Goal: Submit feedback/report problem: Submit feedback/report problem

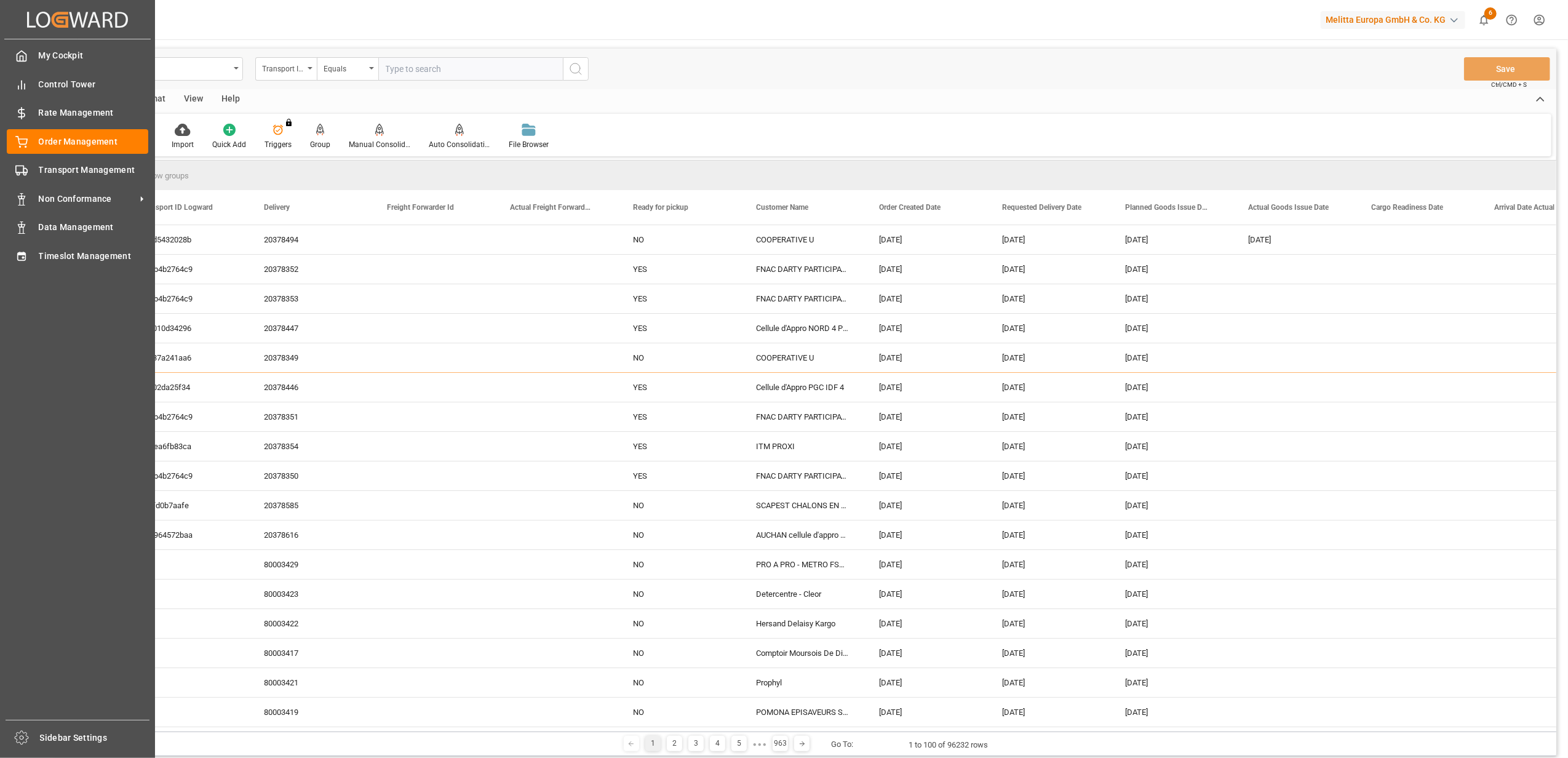
scroll to position [2215, 0]
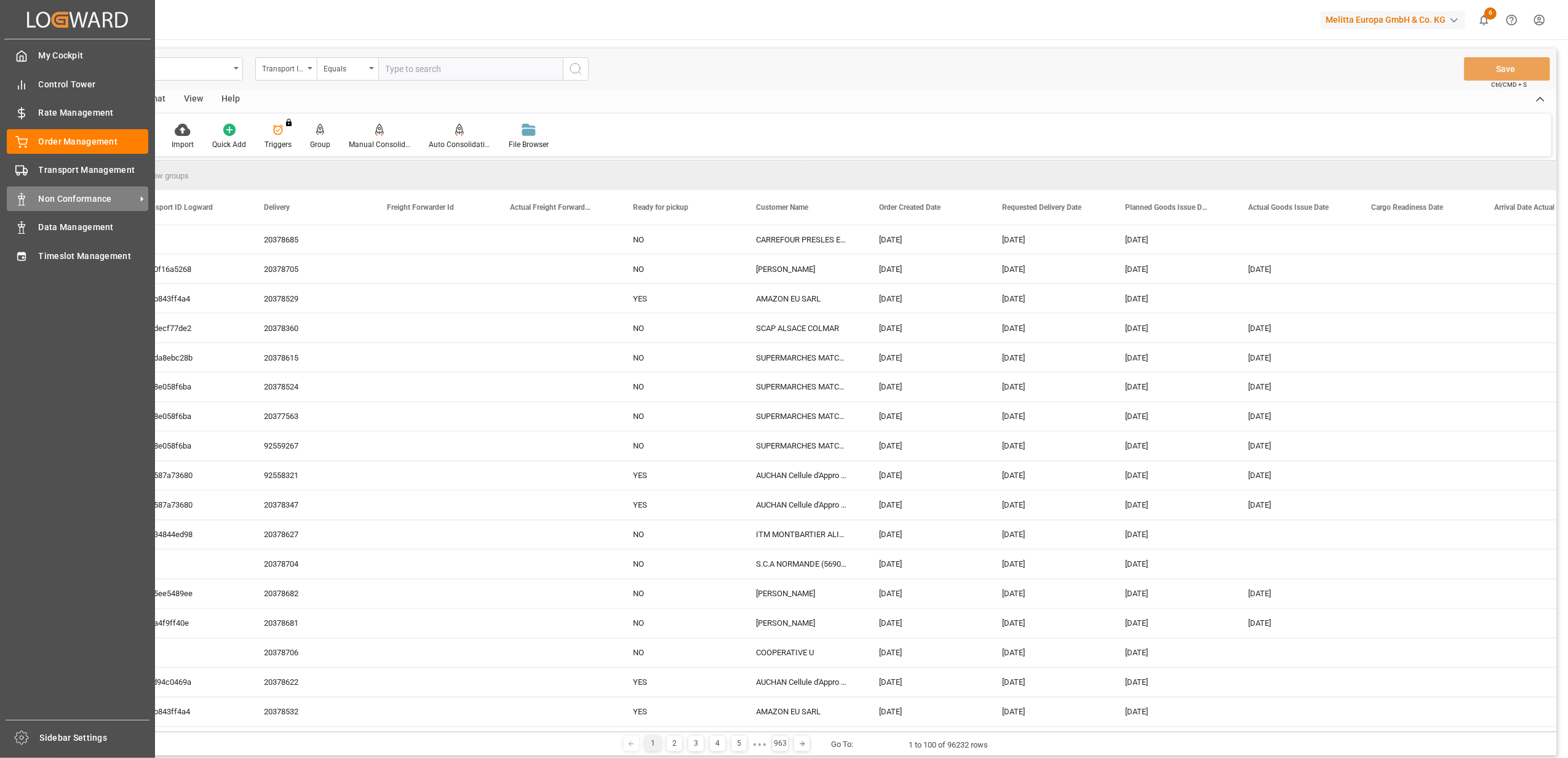
click at [111, 195] on span "Non Conformance" at bounding box center [87, 199] width 97 height 13
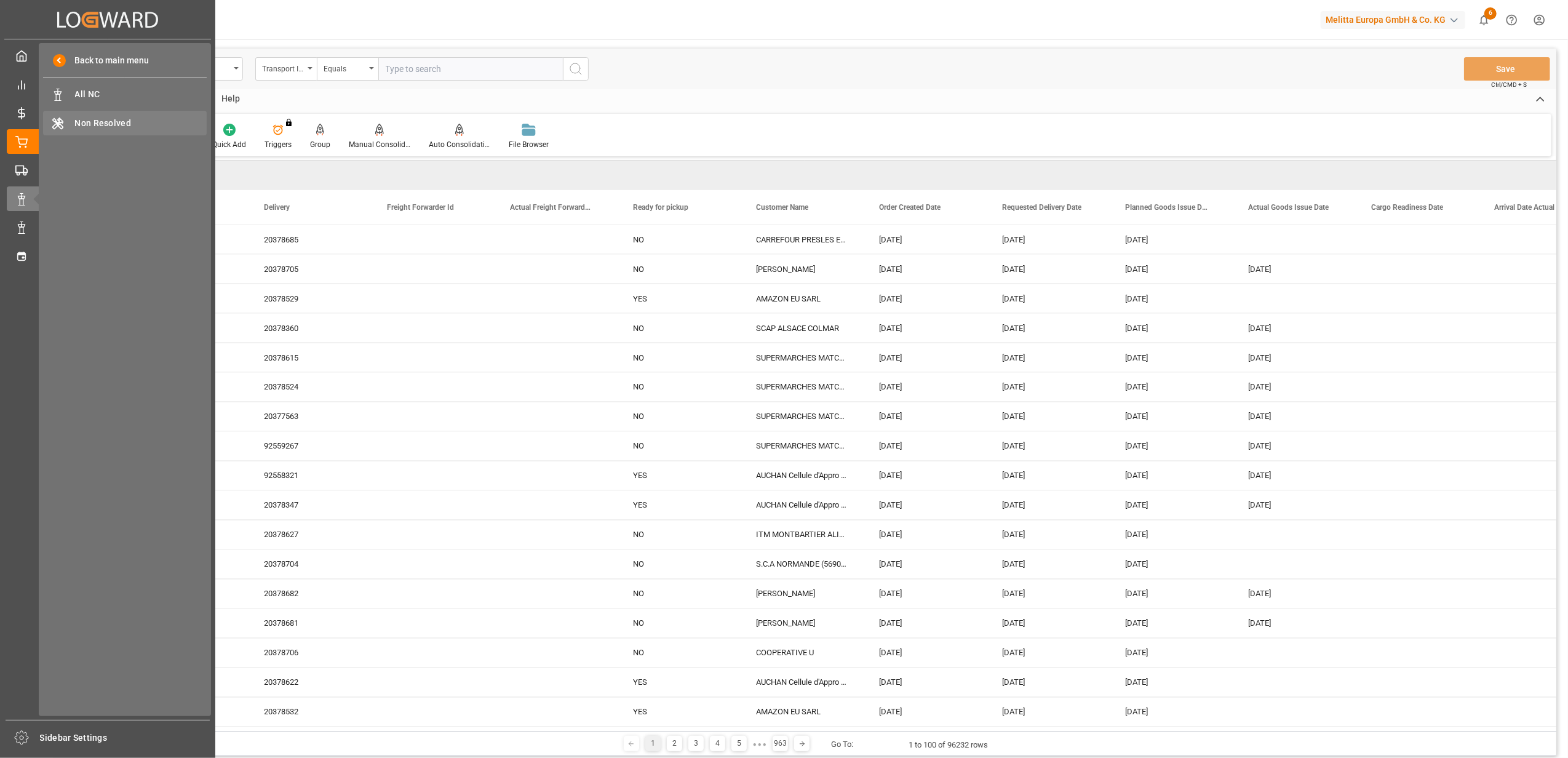
click at [130, 122] on span "Non Resolved" at bounding box center [141, 123] width 132 height 13
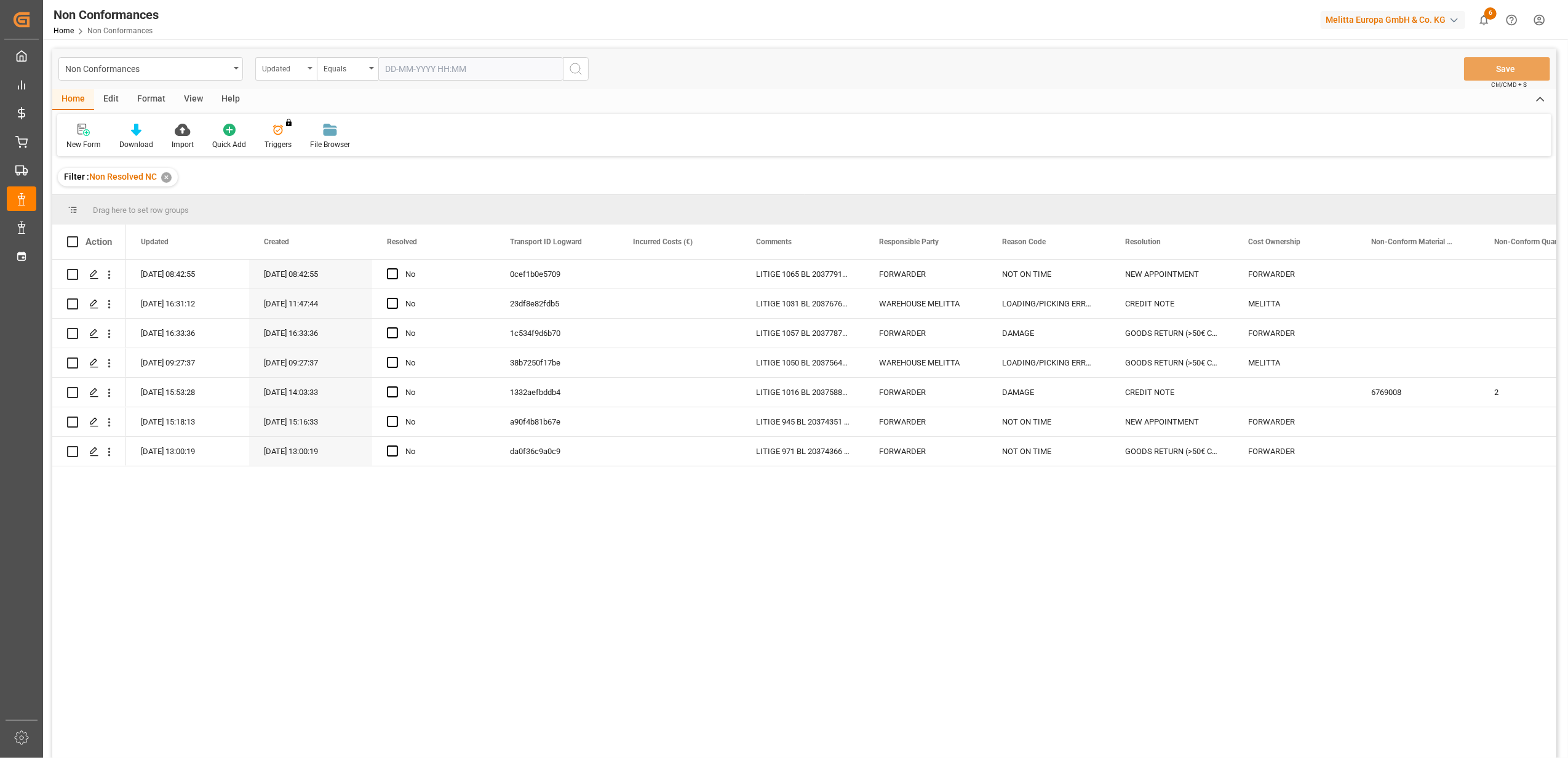
click at [311, 69] on icon "open menu" at bounding box center [309, 68] width 5 height 3
click at [820, 181] on div "Filter : Non Resolved NC ✕" at bounding box center [804, 177] width 1504 height 34
click at [842, 242] on span at bounding box center [844, 242] width 11 height 11
click at [899, 246] on span "filter" at bounding box center [901, 244] width 11 height 11
click at [955, 278] on span "Filtering operator" at bounding box center [954, 277] width 11 height 11
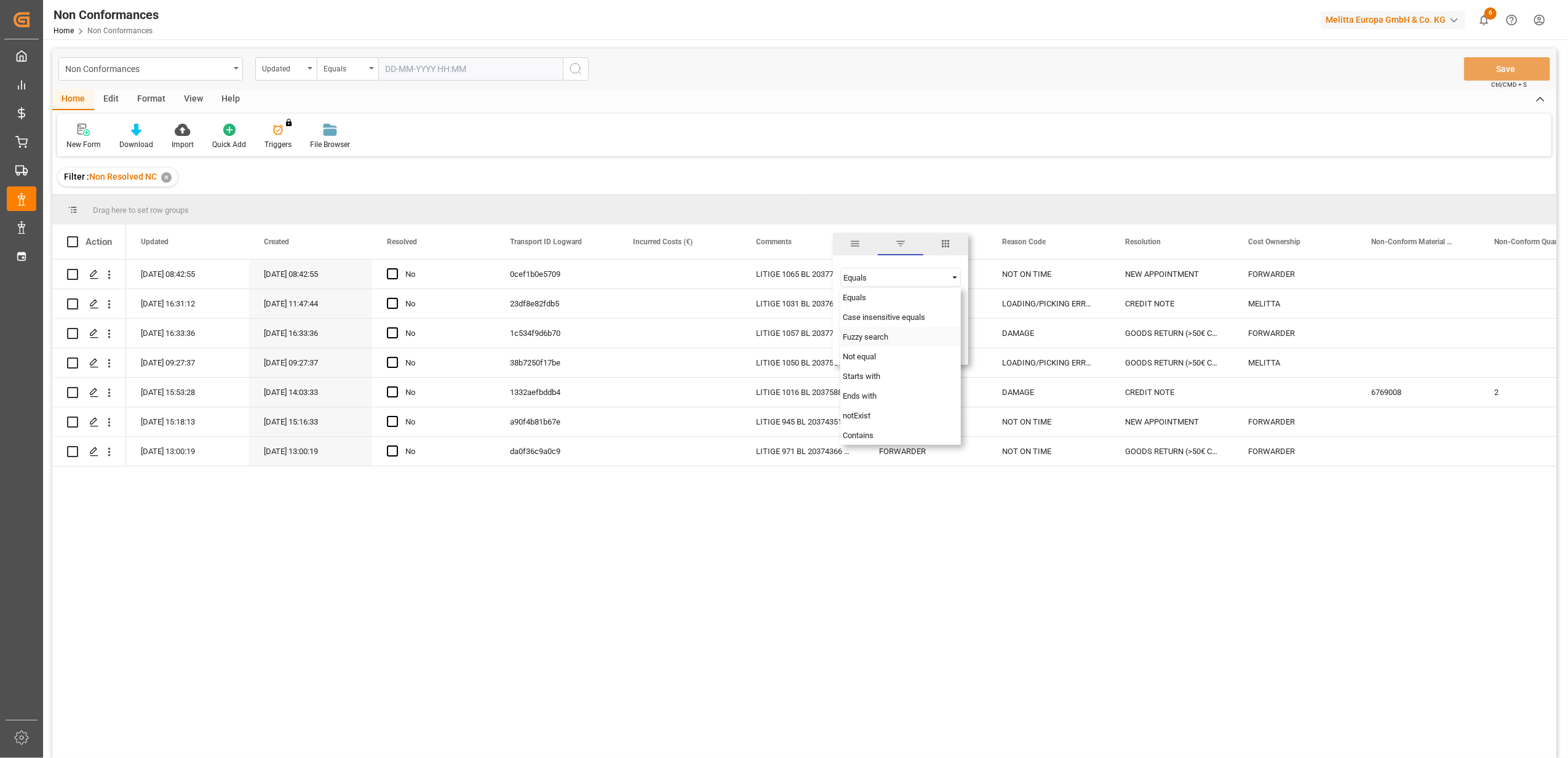
click at [918, 337] on div "Fuzzy search" at bounding box center [901, 336] width 121 height 19
click at [891, 315] on input "Filter Value" at bounding box center [901, 308] width 121 height 25
paste input "20376769"
type input "20376769"
click at [918, 348] on button "Apply" at bounding box center [916, 346] width 23 height 12
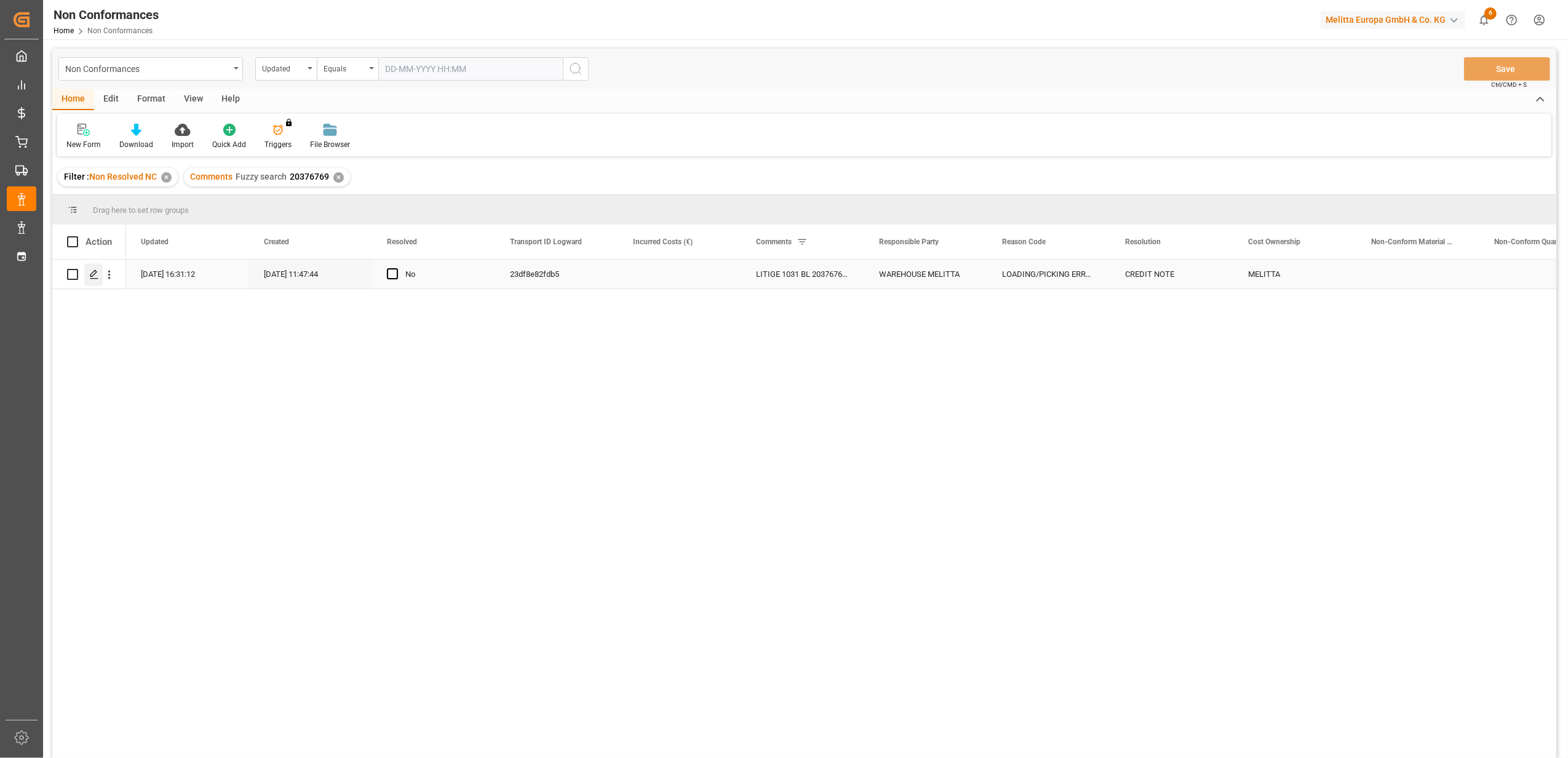
click at [99, 279] on icon "Press SPACE to select this row." at bounding box center [94, 274] width 10 height 10
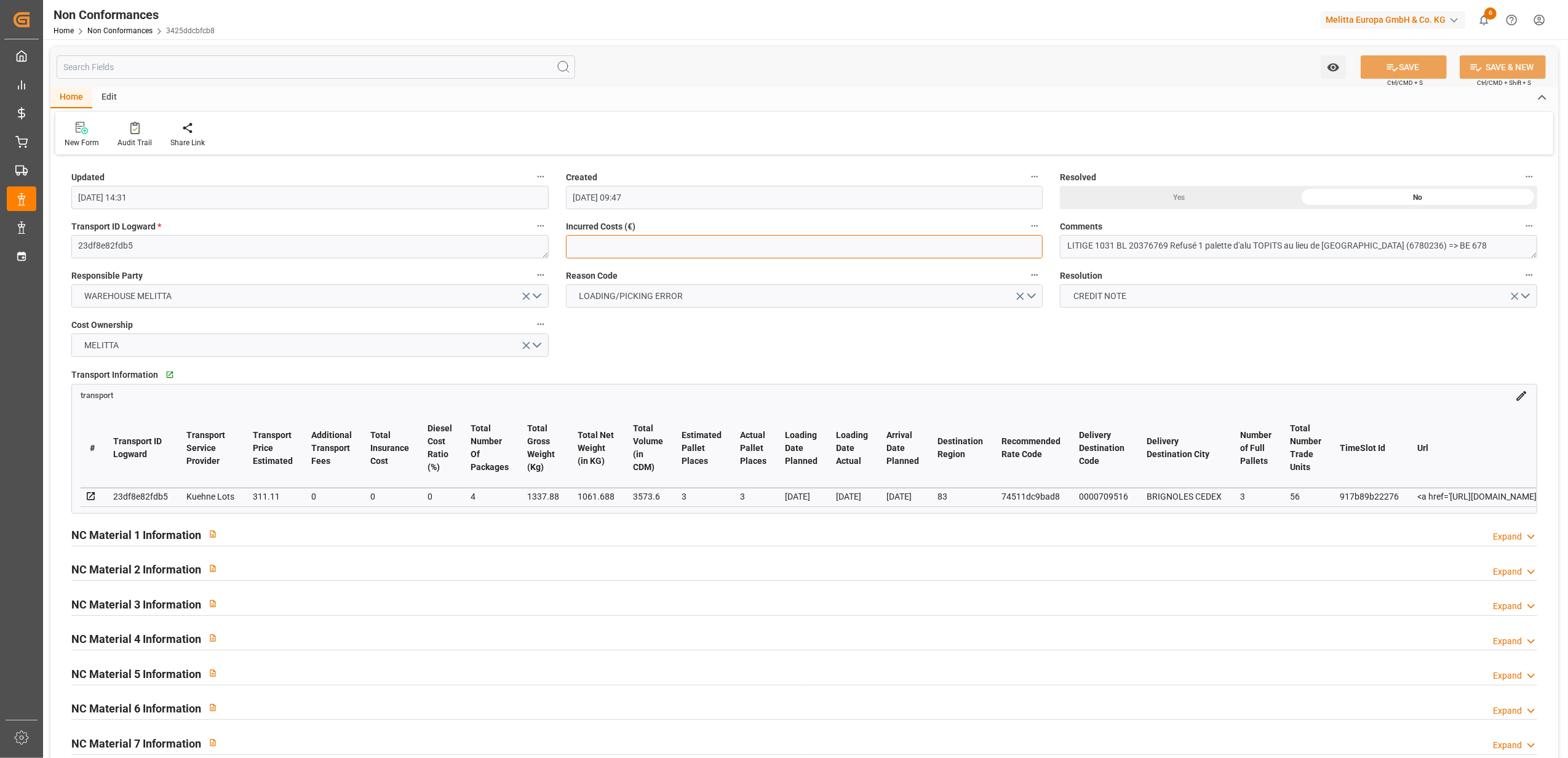
click at [685, 238] on input "text" at bounding box center [804, 246] width 477 height 23
type input "319"
click at [611, 357] on div "Updated 18-09-2025 14:31 Created 04-09-2025 09:47 Resolved Yes No Transport ID …" at bounding box center [804, 535] width 1508 height 754
click at [1153, 195] on div "Yes" at bounding box center [1179, 197] width 239 height 23
click at [1414, 66] on button "SAVE" at bounding box center [1404, 66] width 86 height 23
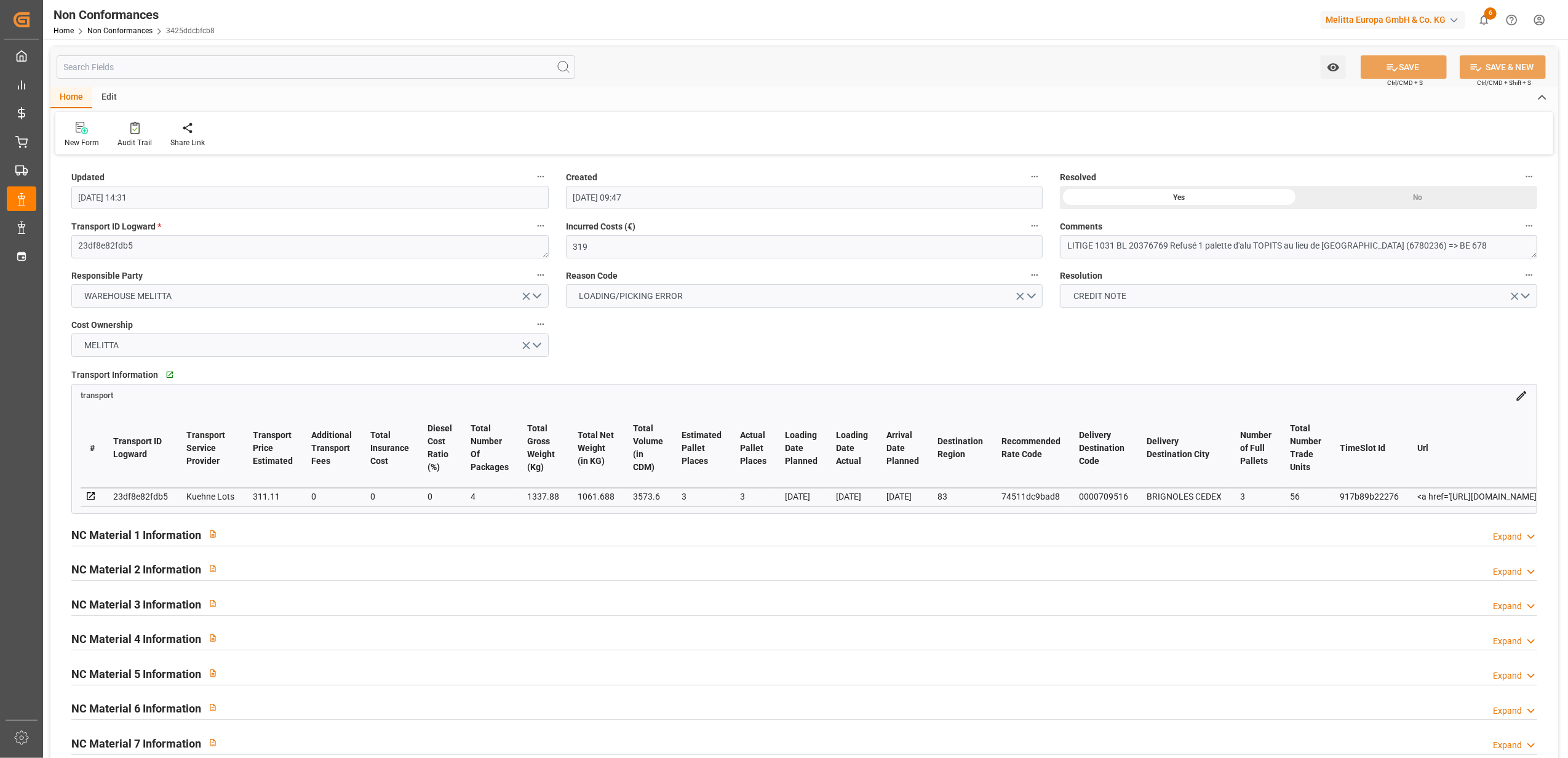
type input "22-09-2025 07:59"
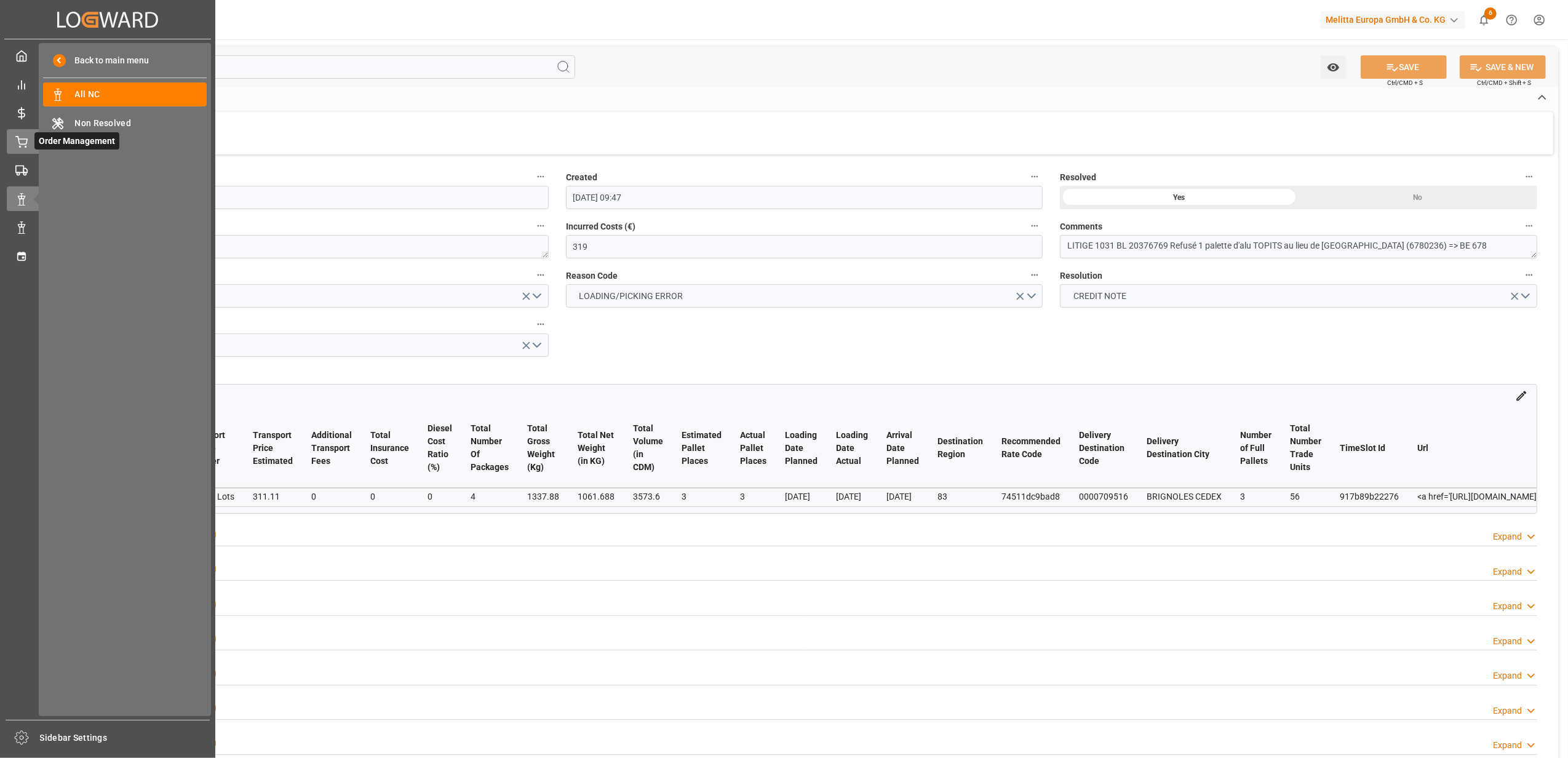
click at [22, 142] on icon at bounding box center [21, 142] width 12 height 12
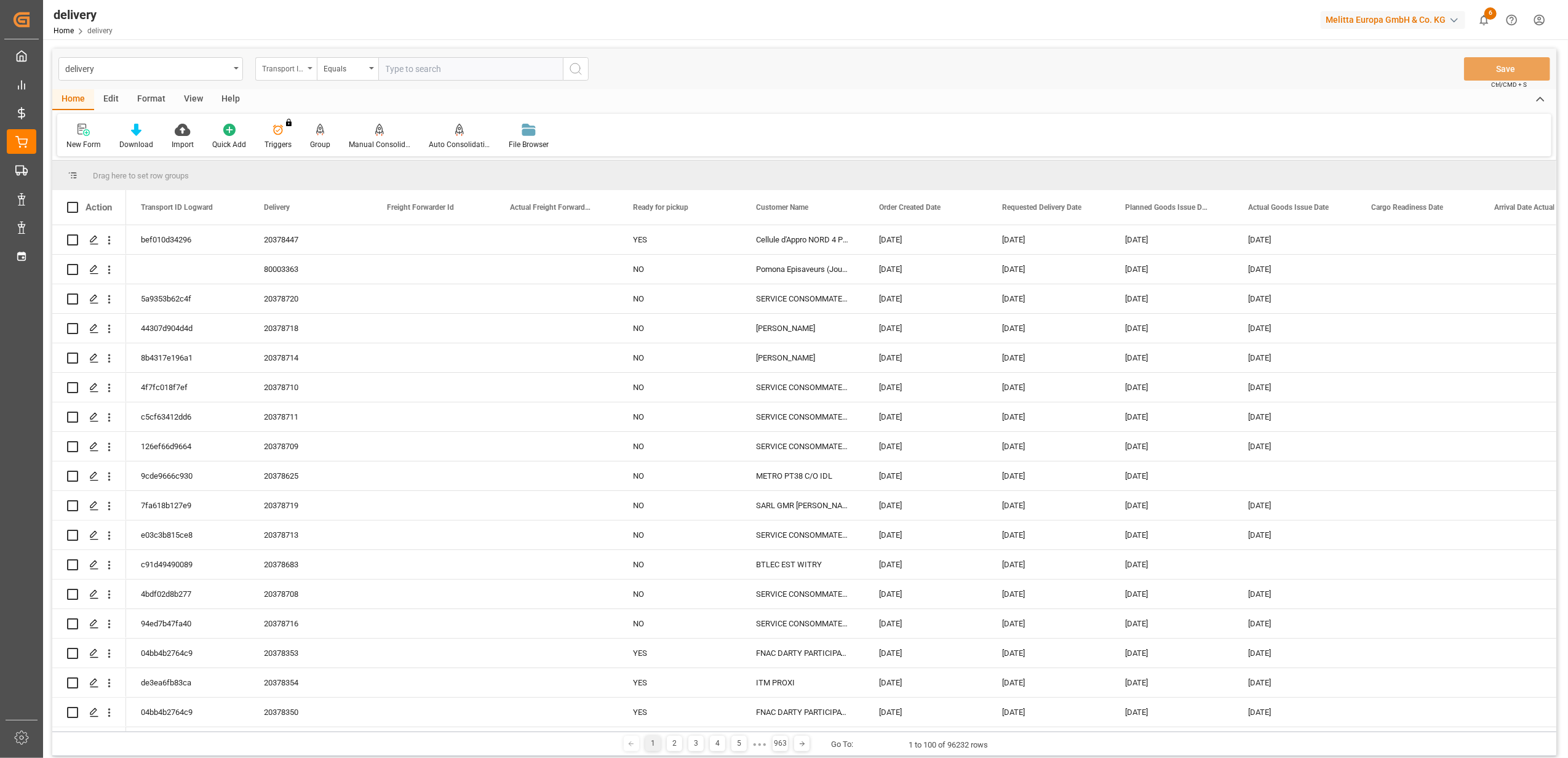
click at [310, 68] on icon "open menu" at bounding box center [309, 68] width 5 height 3
click at [303, 158] on div "Delivery" at bounding box center [347, 151] width 183 height 26
click at [478, 64] on input "text" at bounding box center [471, 68] width 185 height 23
type input "20377655"
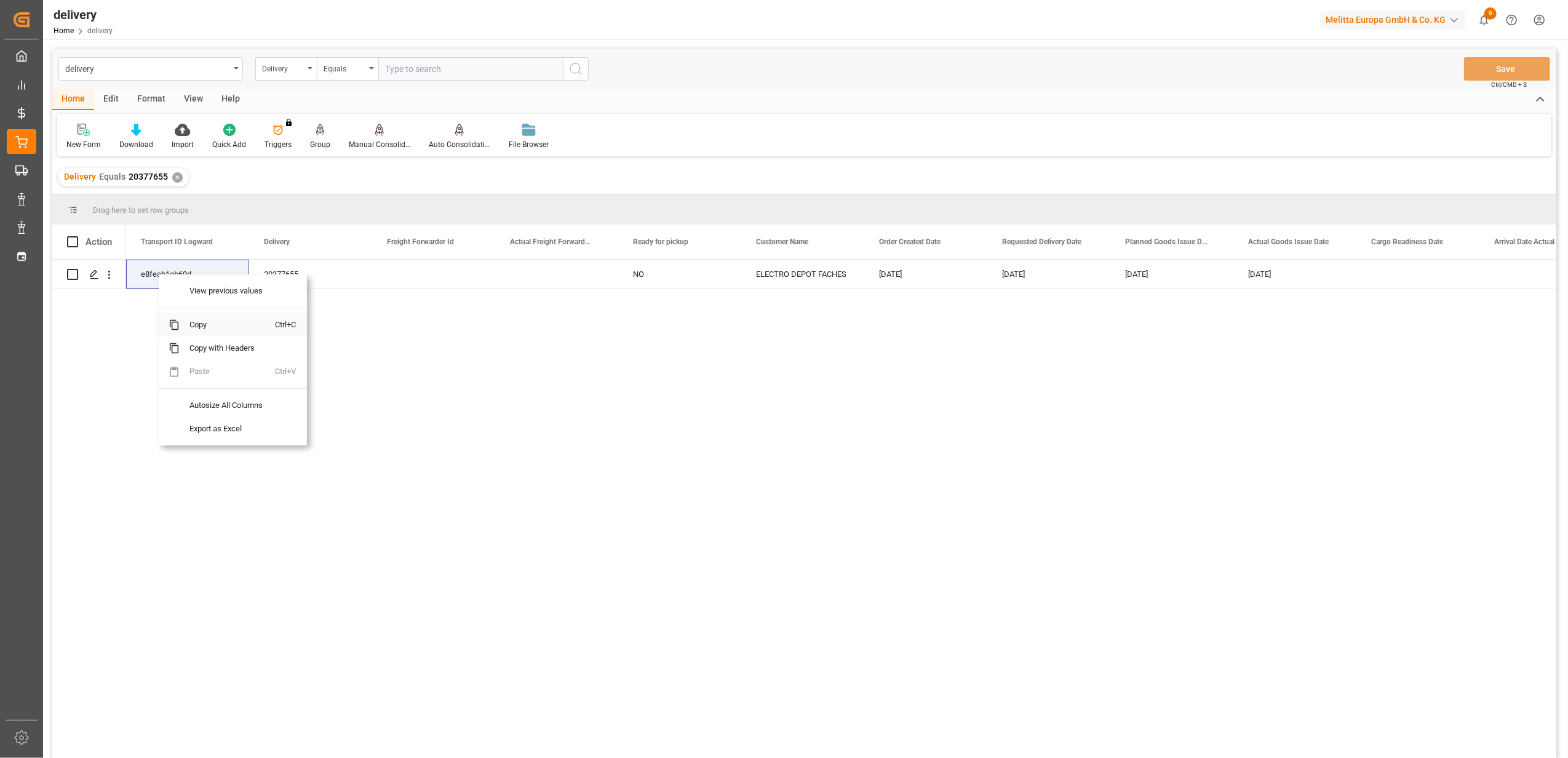
click at [204, 325] on span "Copy" at bounding box center [228, 324] width 96 height 23
click at [99, 274] on icon "Press SPACE to select this row." at bounding box center [94, 274] width 10 height 10
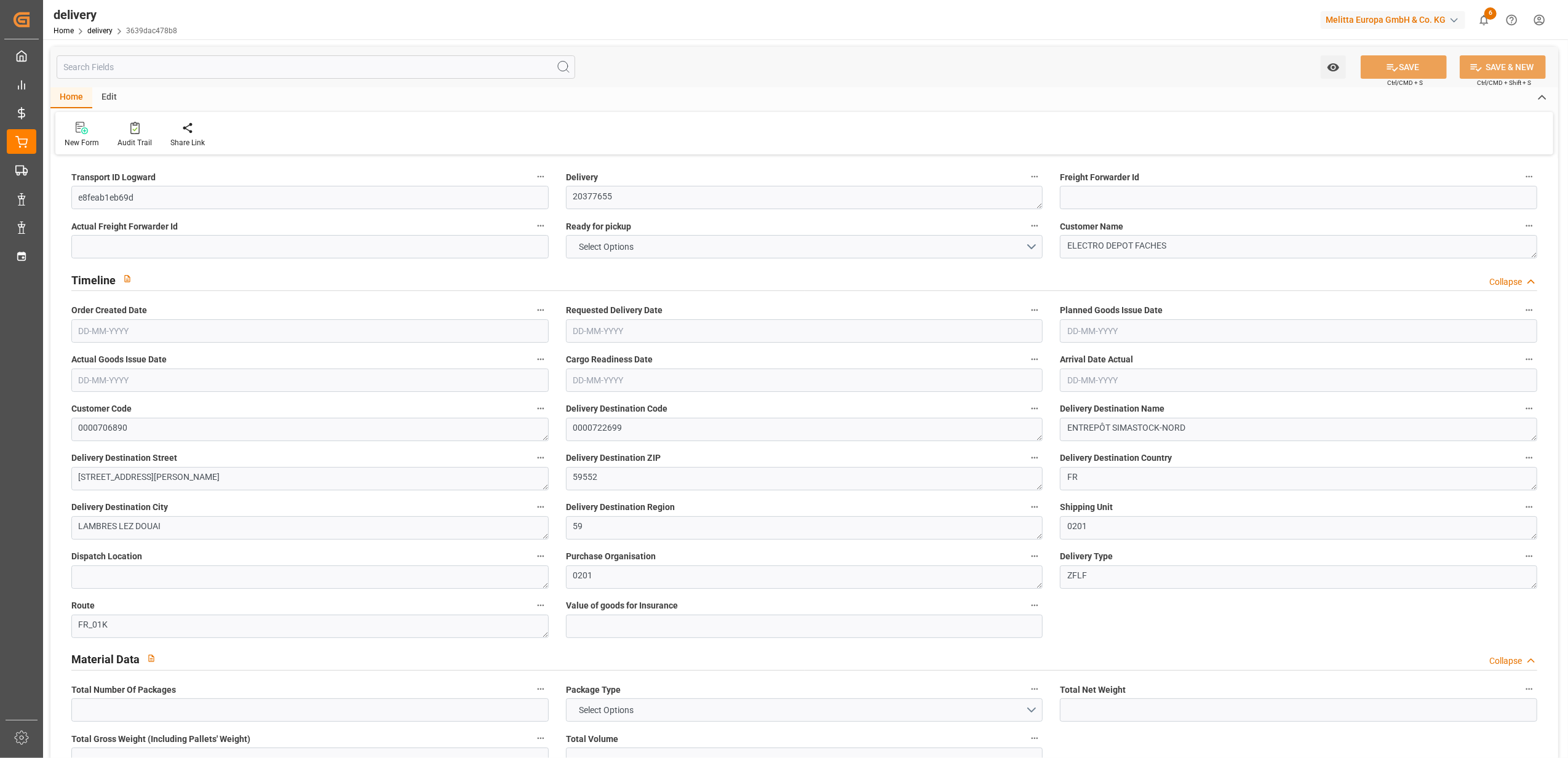
type input "29"
type input "2644.8"
type input "4727"
type input "34901.616"
type input "0"
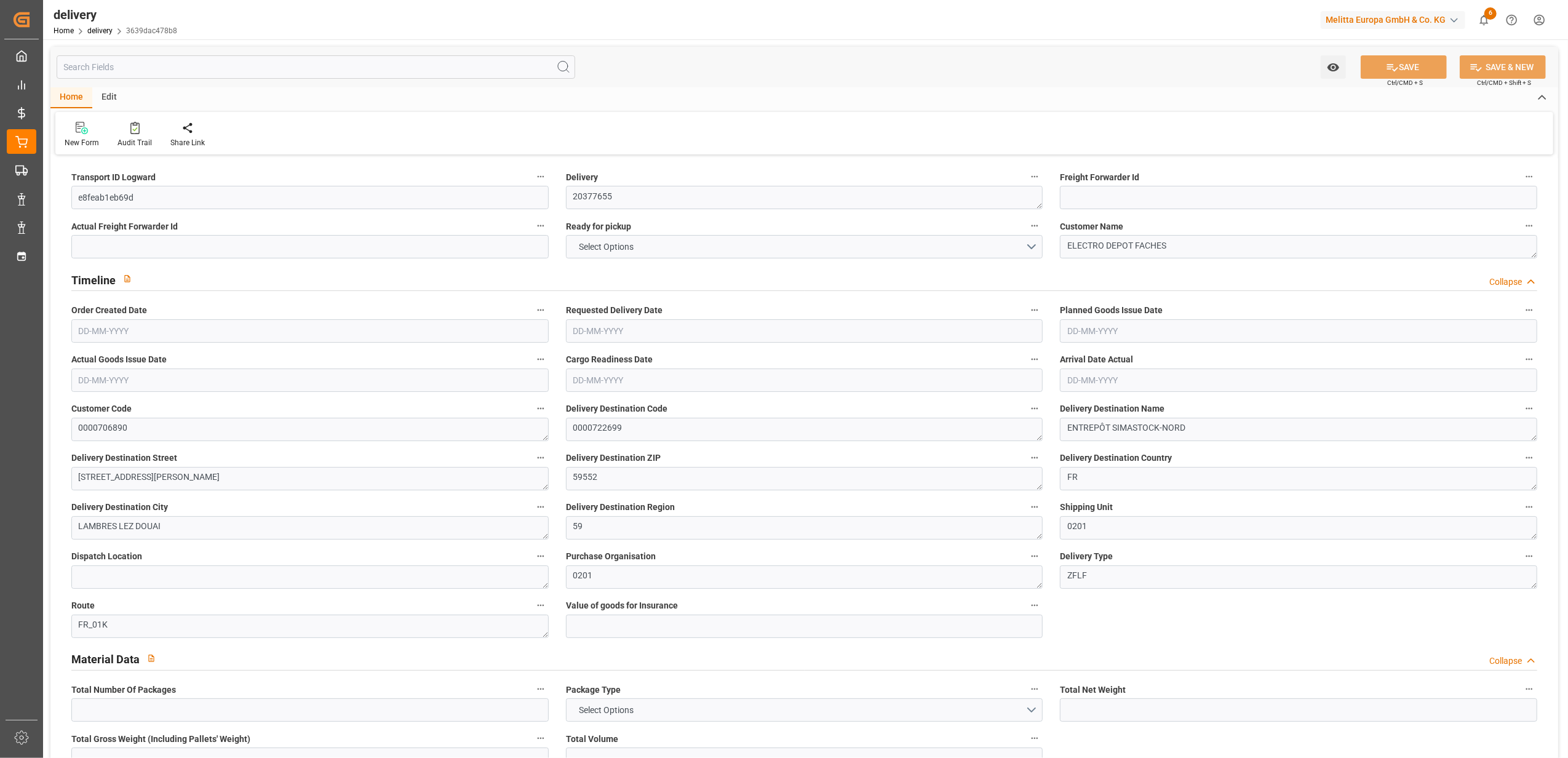
type input "29"
type input "0"
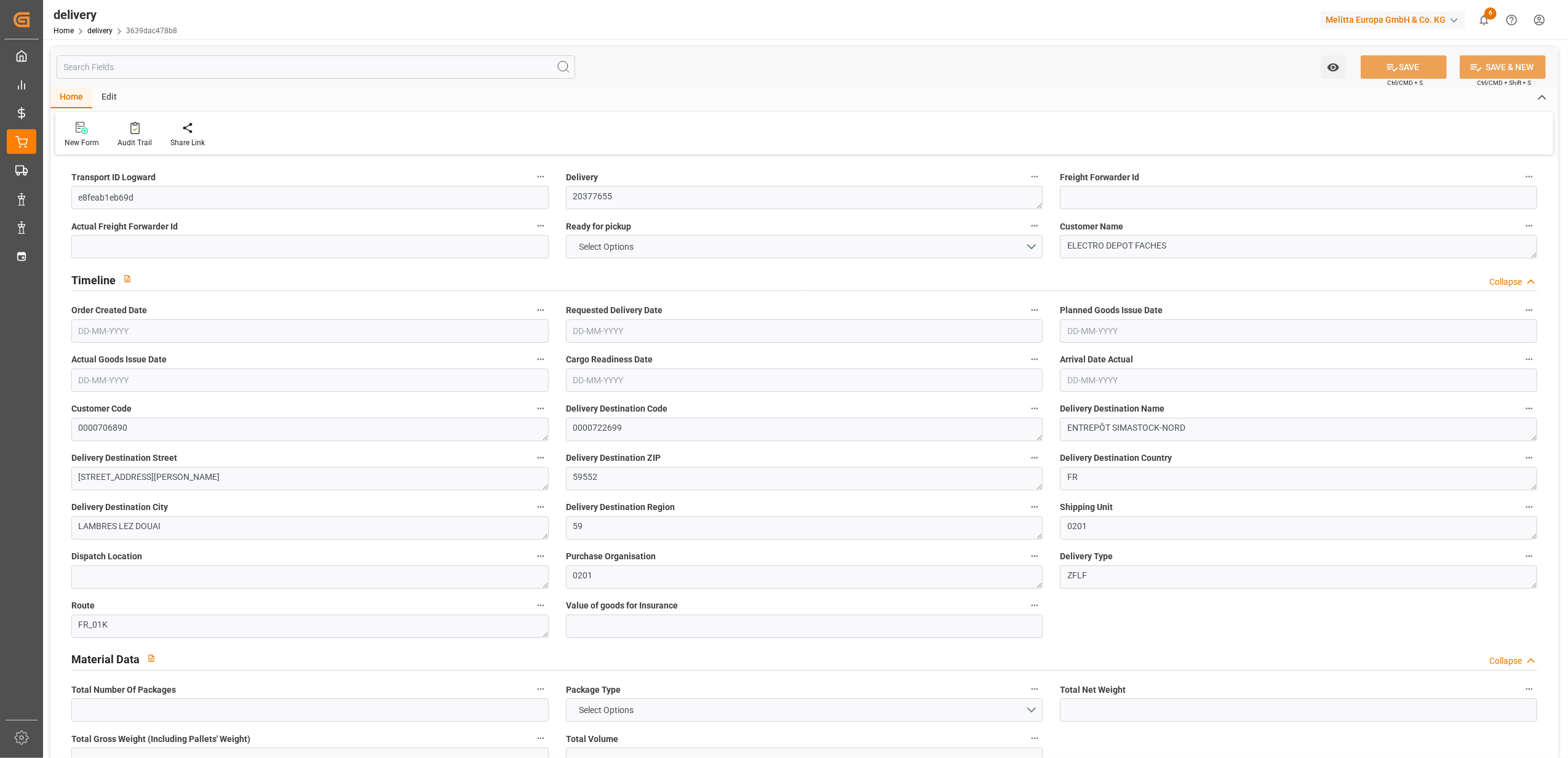
type input "0"
type input "443.78"
type input "71.05"
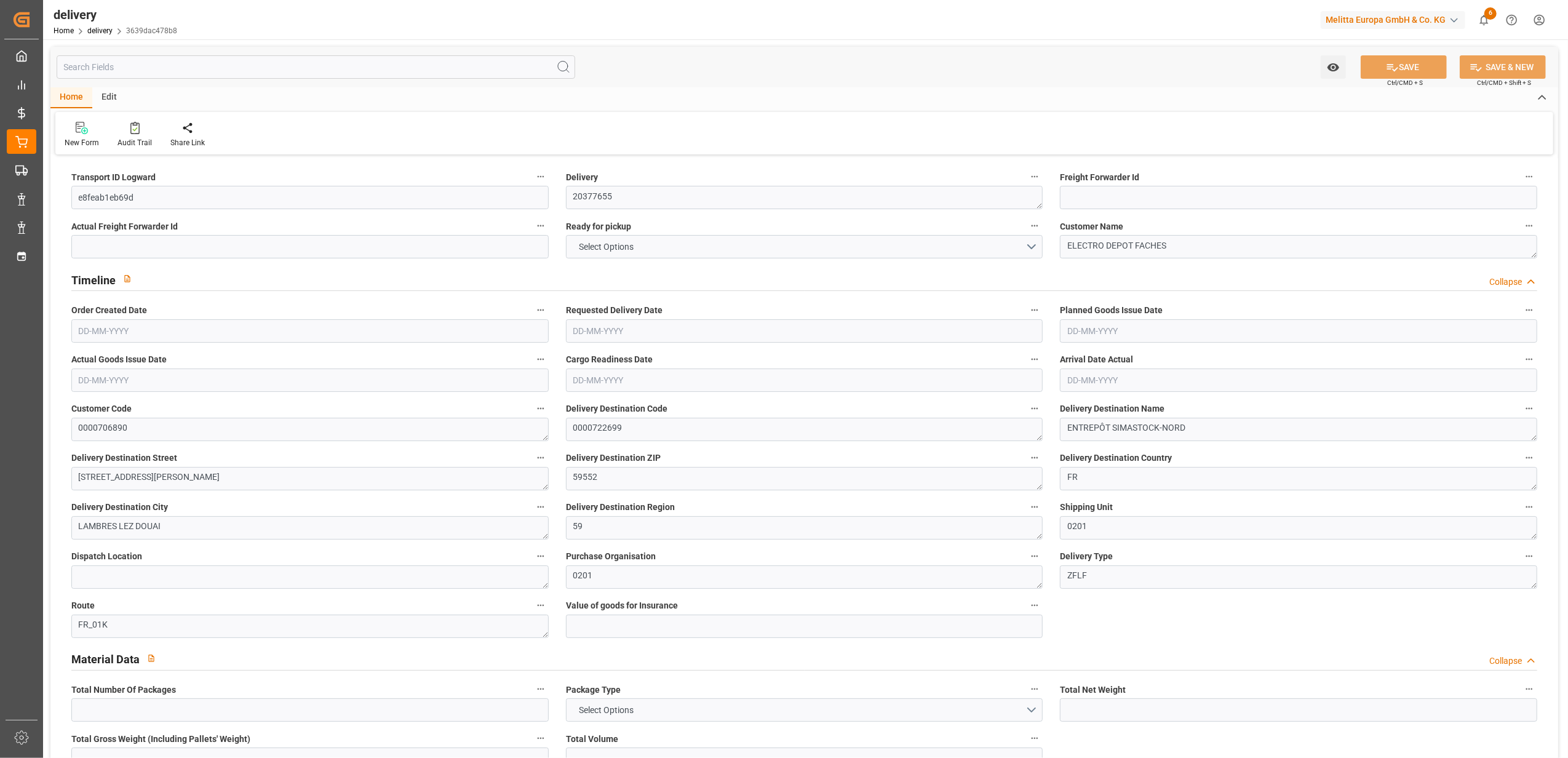
type input "0"
type input "1.5"
type input "1.3"
type input "0"
type input "43.5"
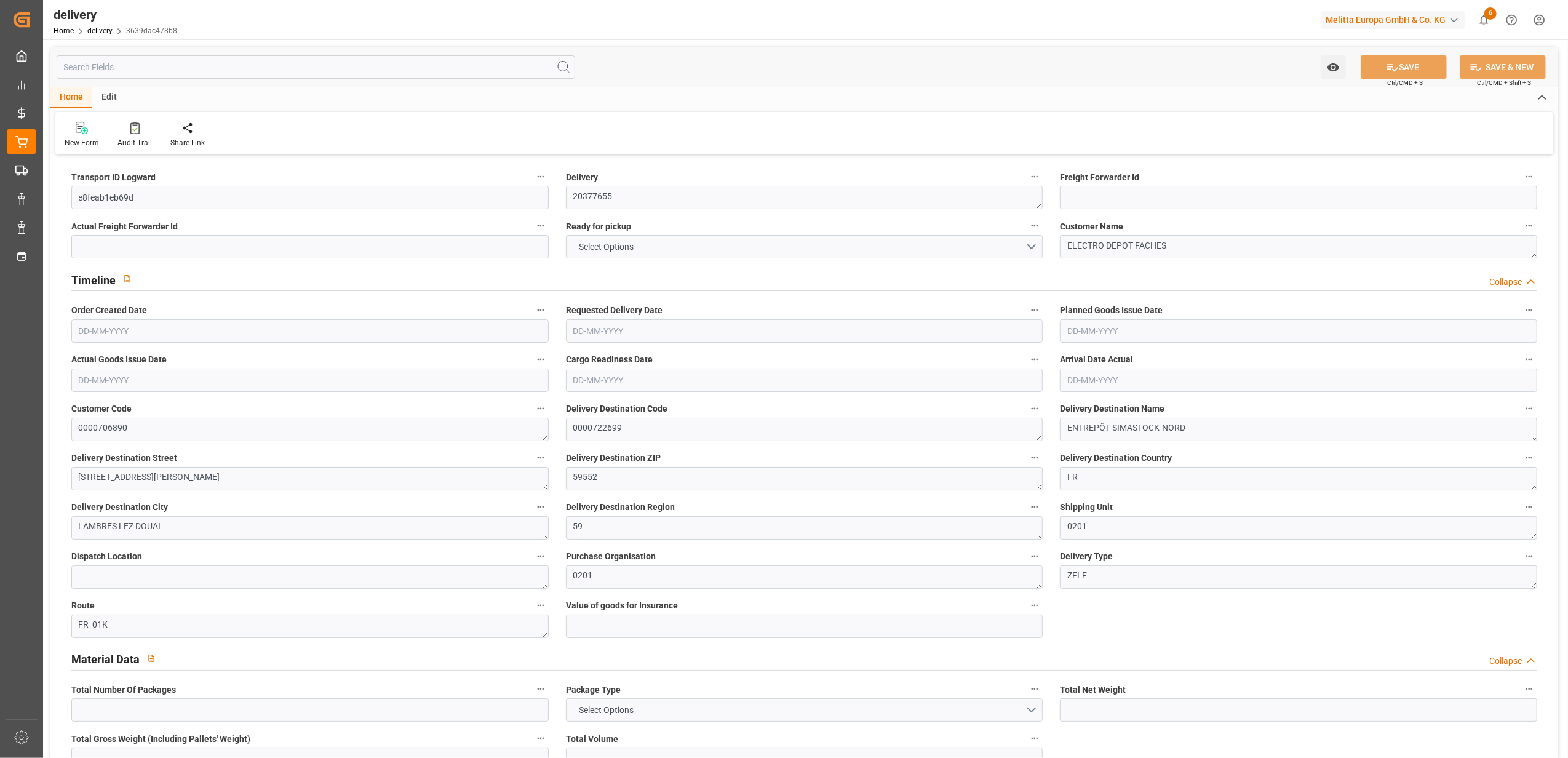
type input "3667.92"
type input "101"
type input "7139.7433"
type input "0.4579"
type input "0"
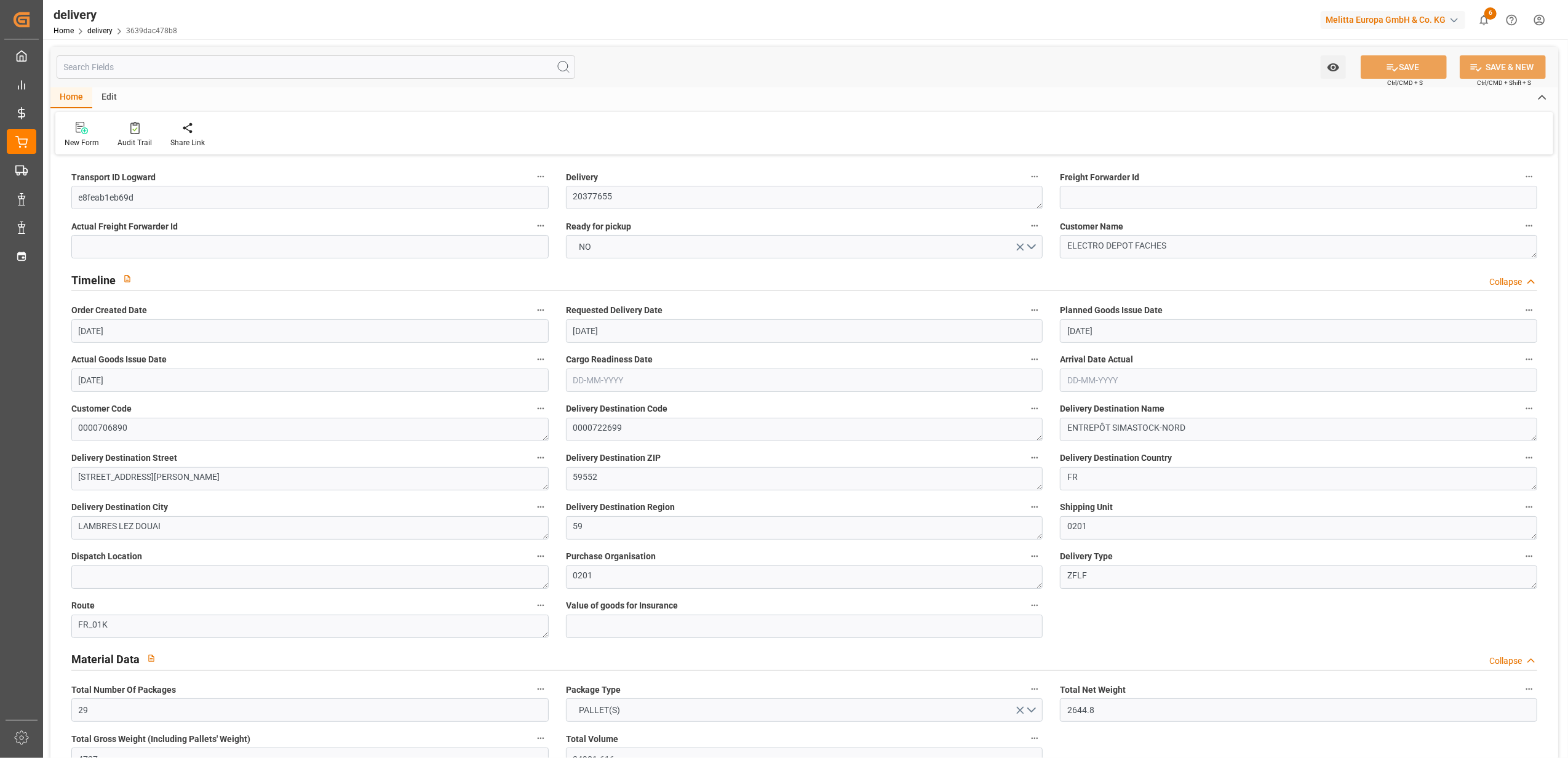
type input "[DATE]"
type input "05-09-2025 11:01"
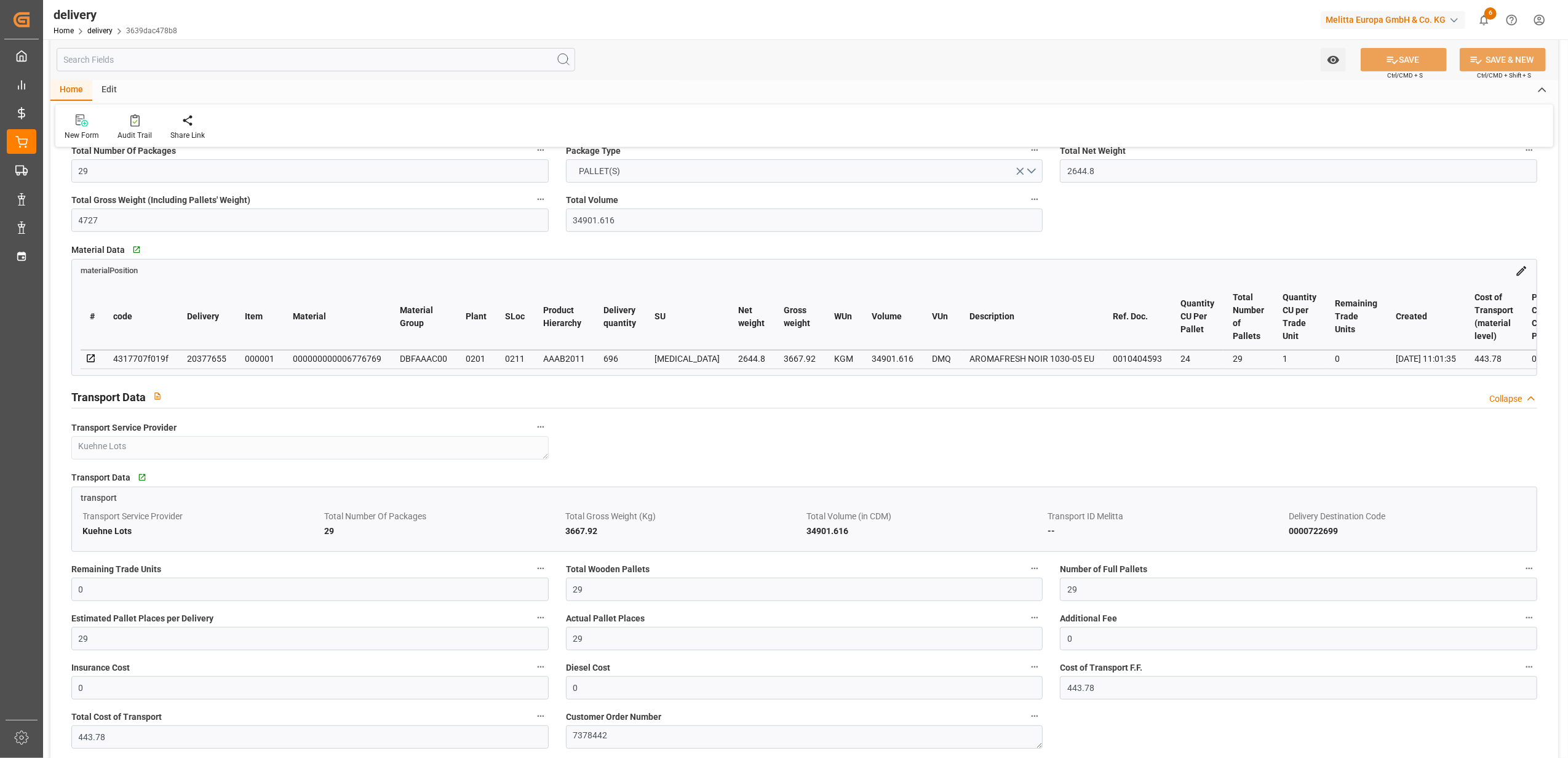
scroll to position [246, 0]
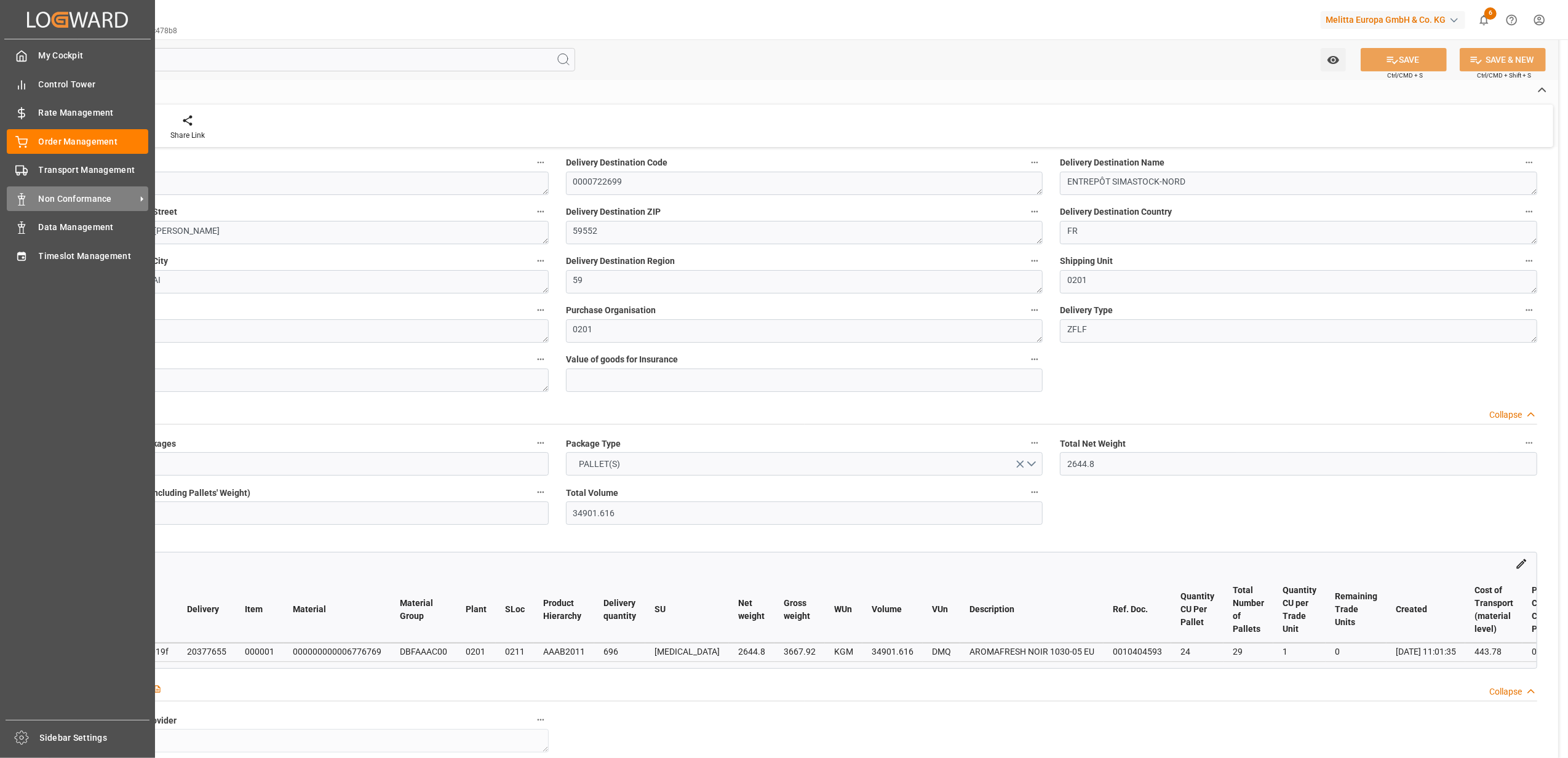
click at [104, 197] on span "Non Conformance" at bounding box center [87, 199] width 97 height 13
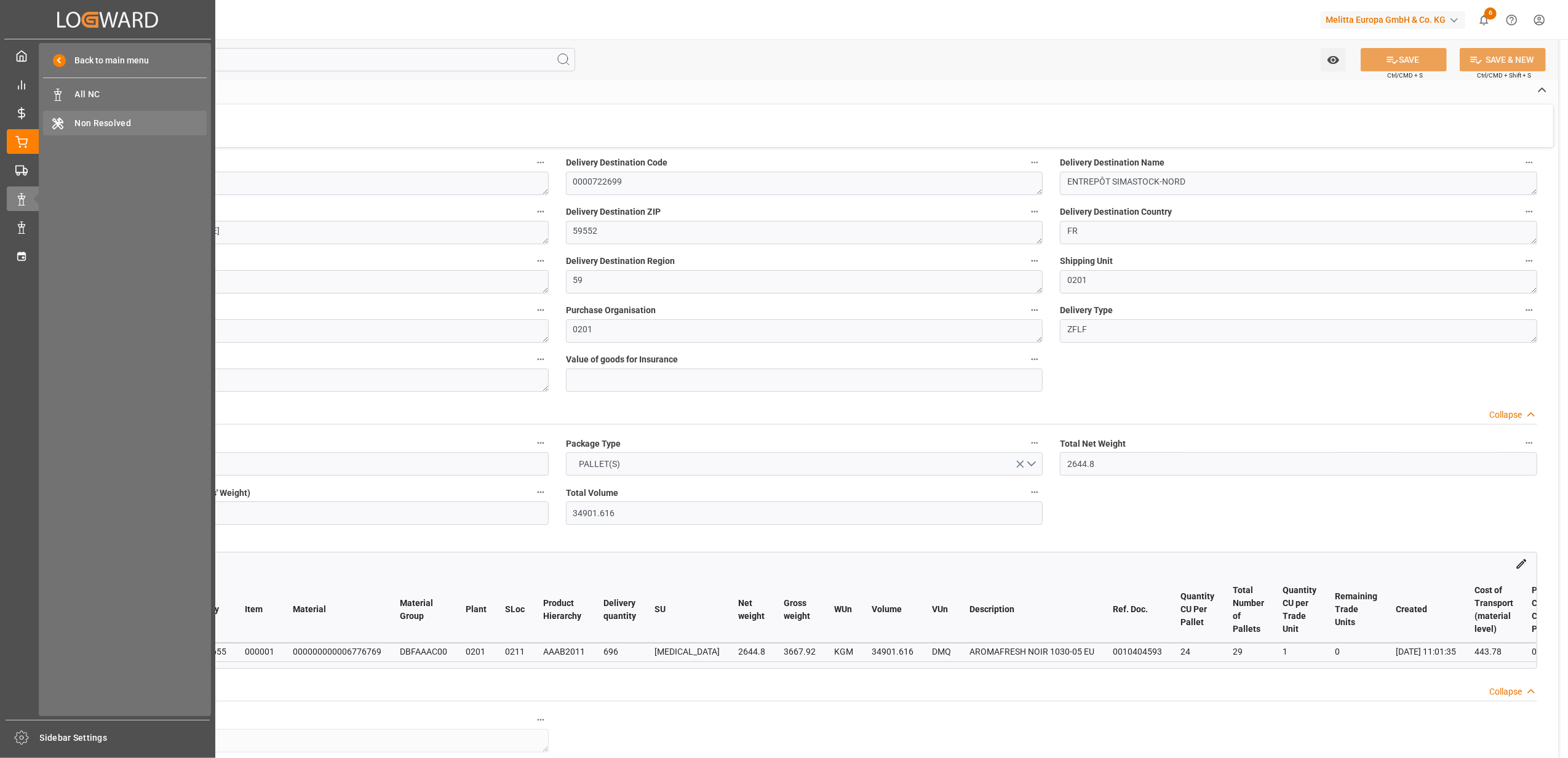
click at [99, 124] on span "Non Resolved" at bounding box center [141, 123] width 132 height 13
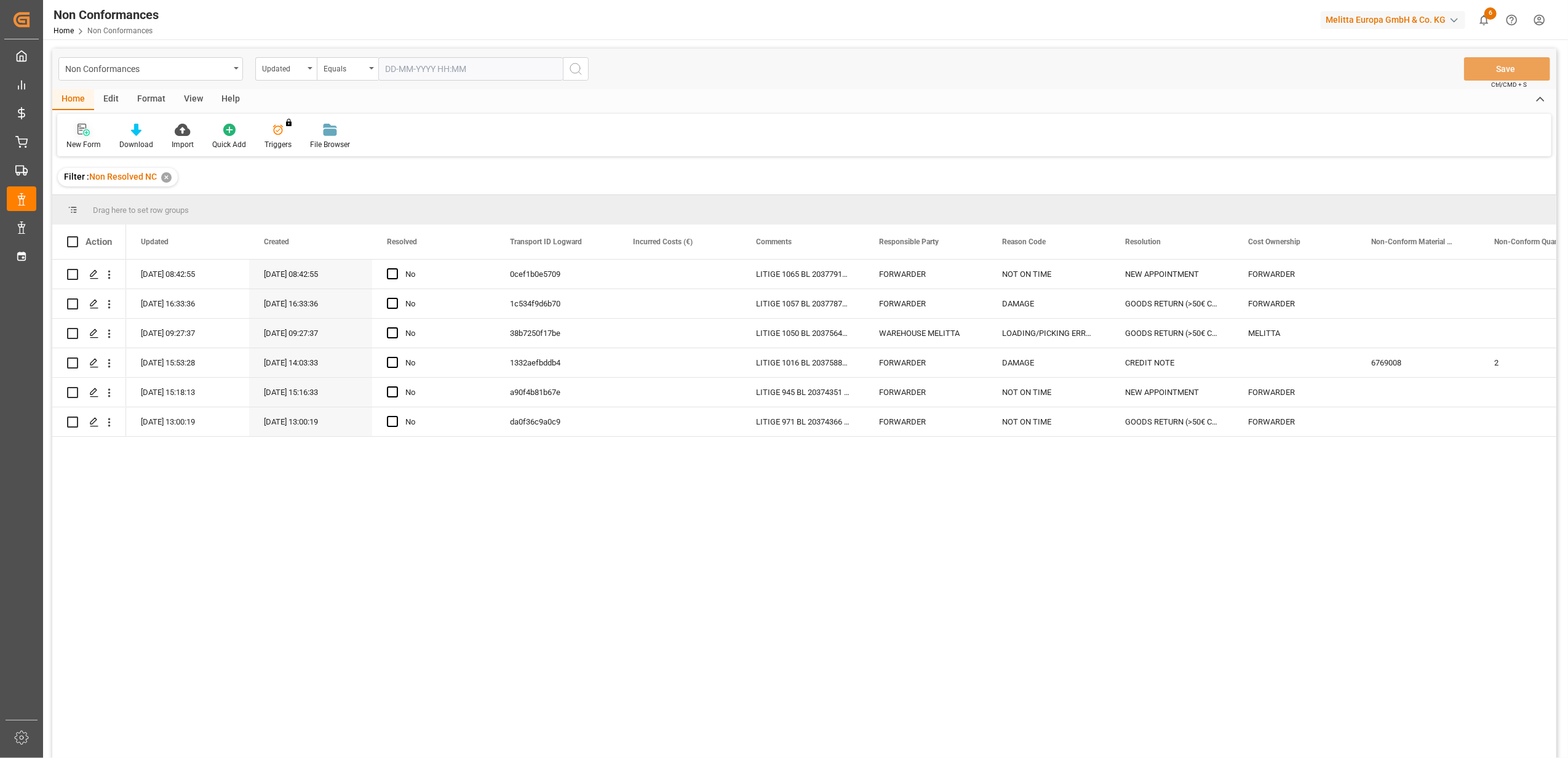
click at [87, 134] on icon at bounding box center [83, 130] width 12 height 12
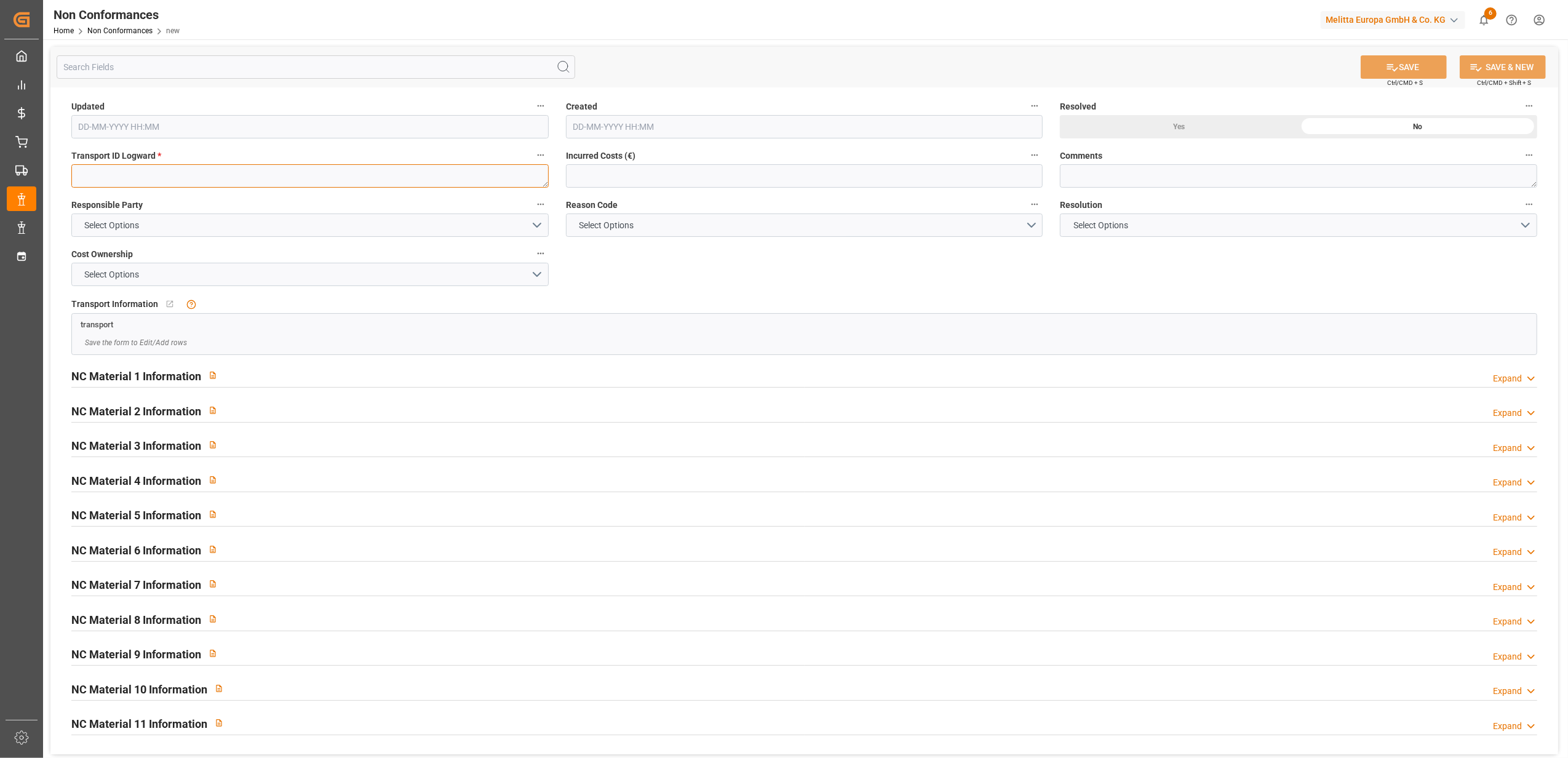
click at [261, 183] on textarea at bounding box center [309, 176] width 477 height 23
paste textarea "e8feab1eb69d"
type textarea "e8feab1eb69d"
click at [541, 224] on button "Select Options" at bounding box center [309, 225] width 477 height 23
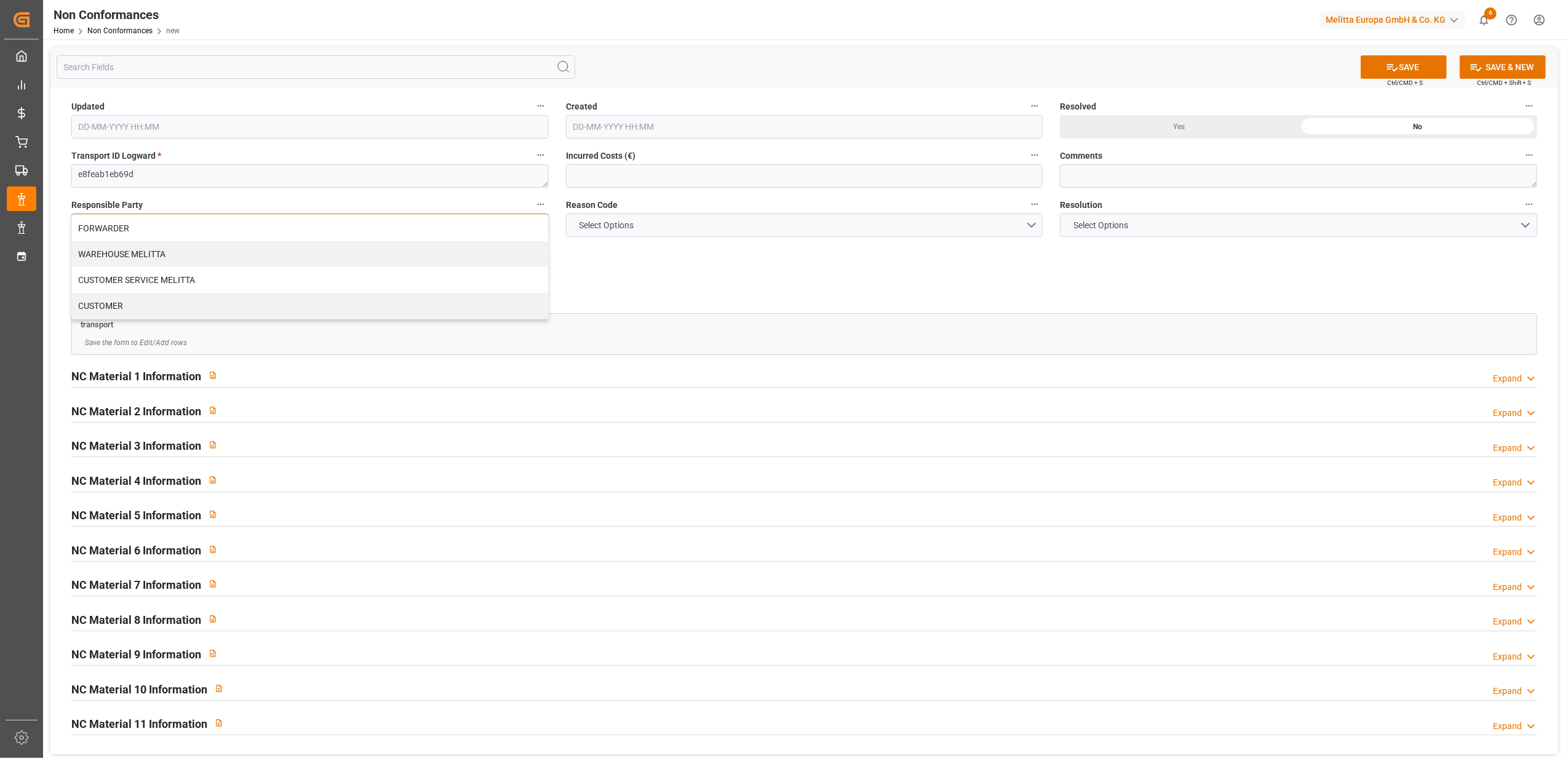
click at [438, 232] on div "FORWARDER" at bounding box center [309, 228] width 476 height 26
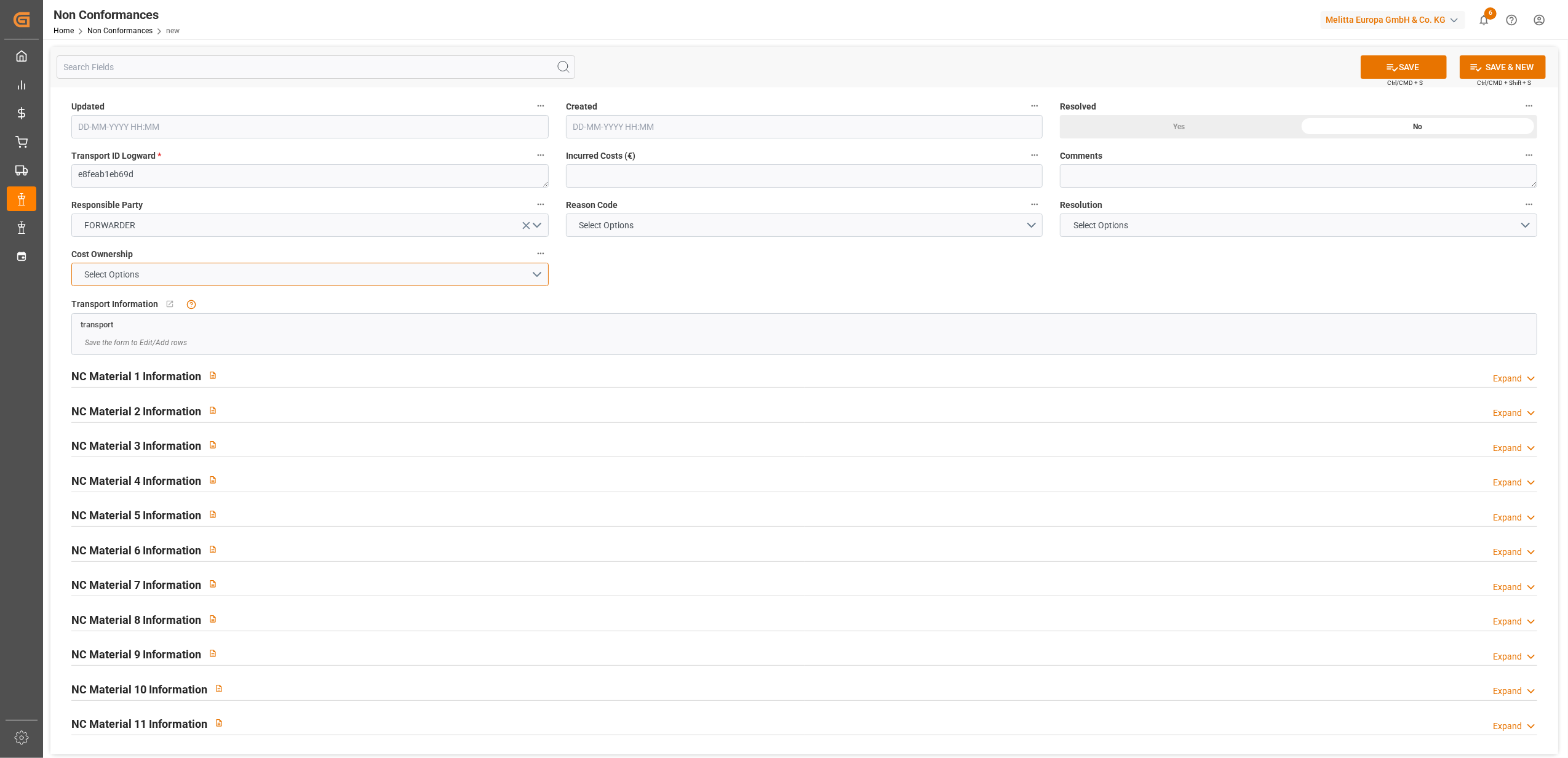
click at [540, 275] on button "Select Options" at bounding box center [309, 274] width 477 height 23
click at [364, 279] on div "FORWARDER" at bounding box center [309, 277] width 476 height 26
click at [1032, 227] on button "Select Options" at bounding box center [804, 225] width 477 height 23
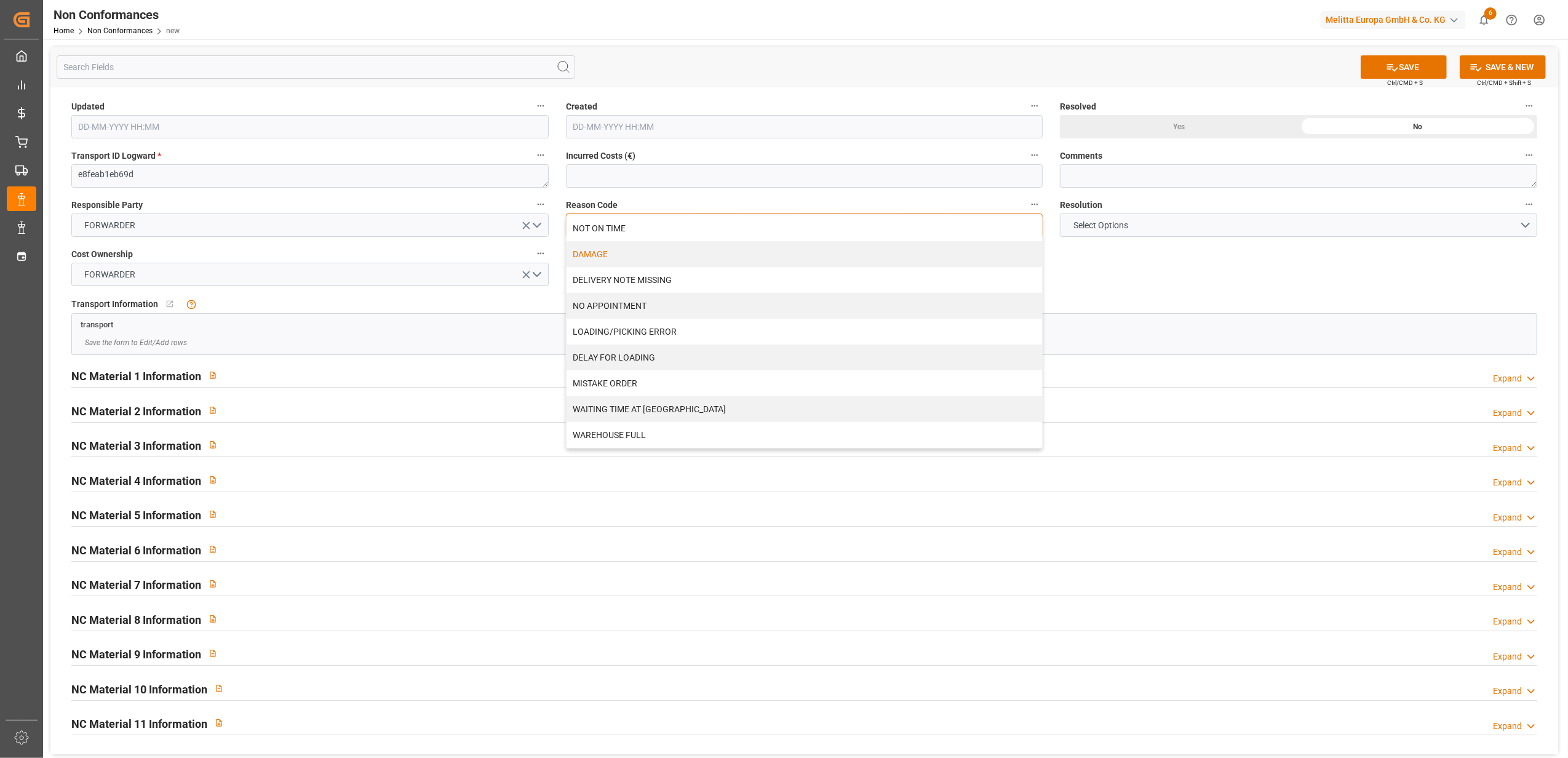
click at [807, 262] on div "DAMAGE" at bounding box center [804, 254] width 476 height 26
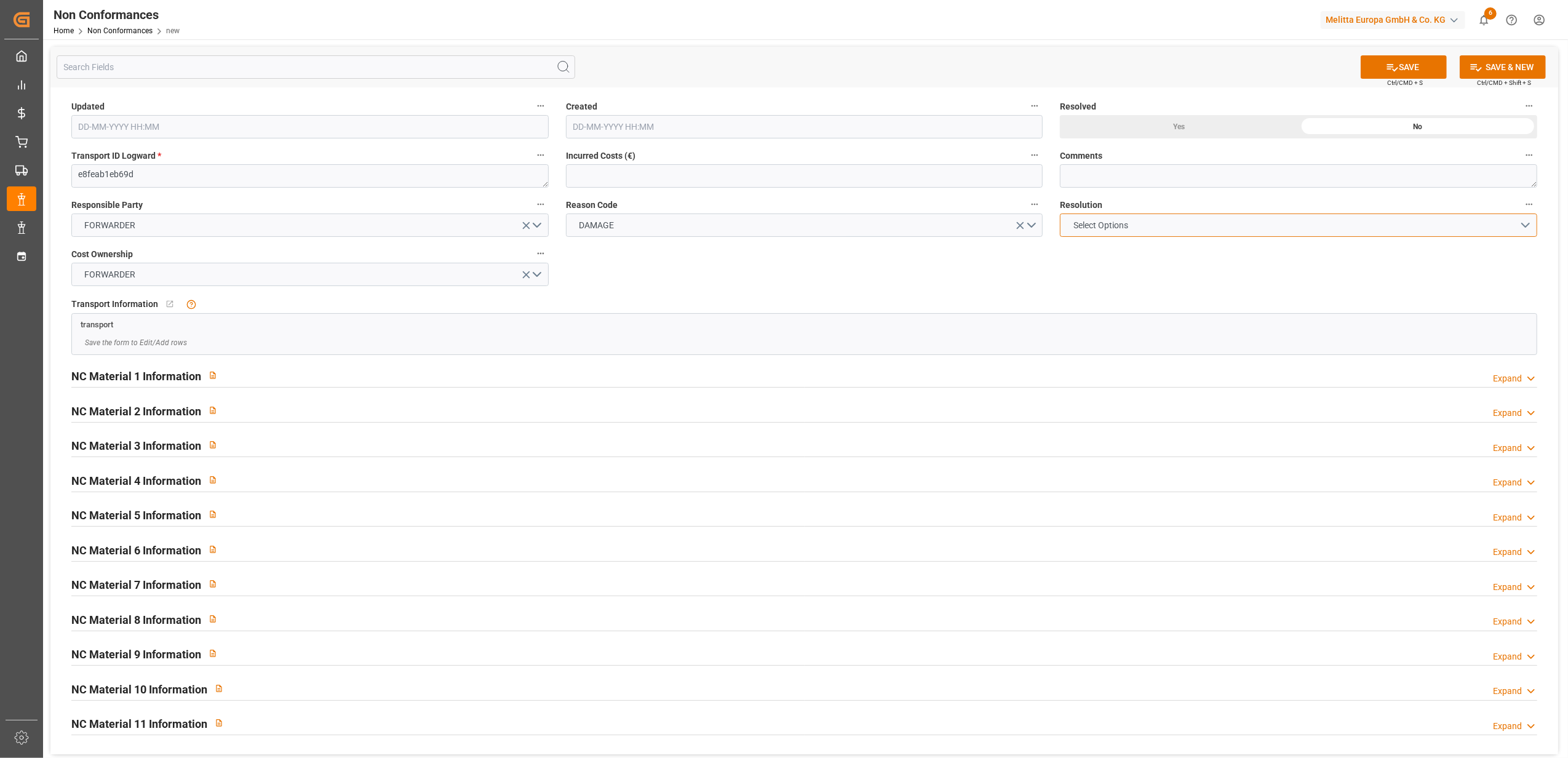
click at [1526, 220] on button "Select Options" at bounding box center [1298, 225] width 477 height 23
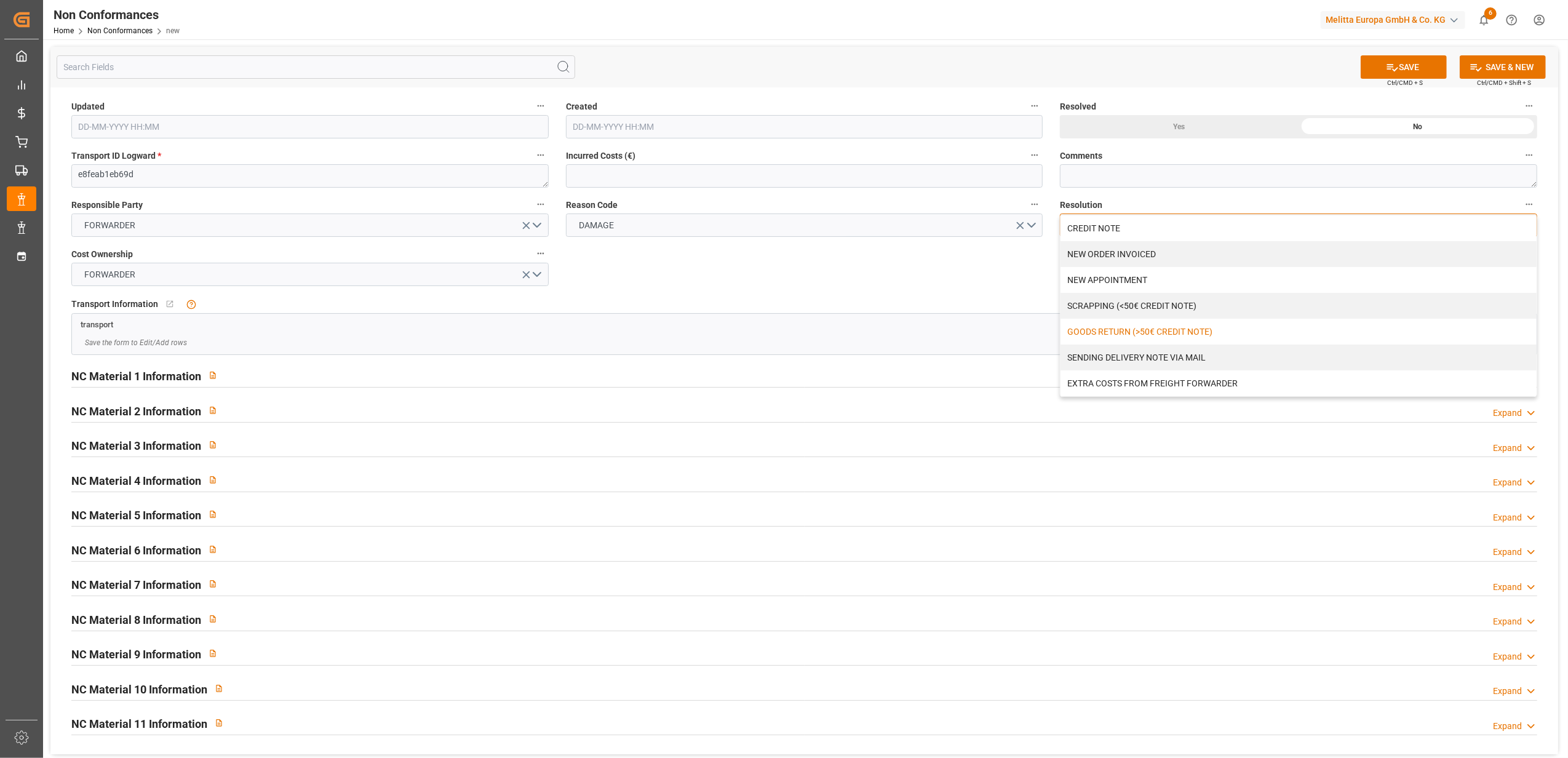
click at [1181, 334] on div "GOODS RETURN (>50€ CREDIT NOTE)" at bounding box center [1298, 332] width 476 height 26
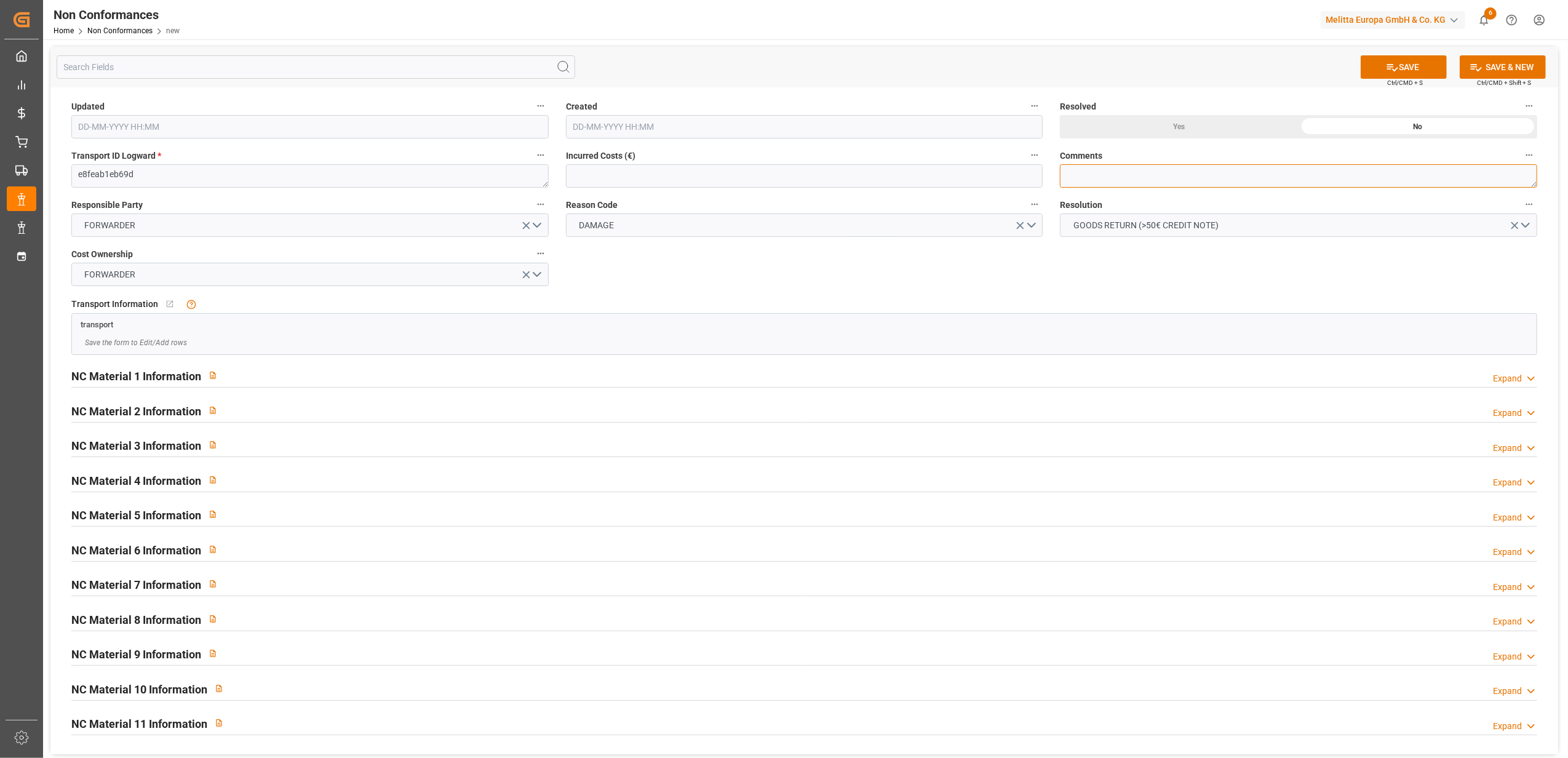
click at [1106, 176] on textarea at bounding box center [1298, 176] width 477 height 23
type textarea "LITIGE 1066 BL 20377655 Avarie sur 2 arofresh"
click at [1509, 378] on div "Expand" at bounding box center [1507, 378] width 29 height 13
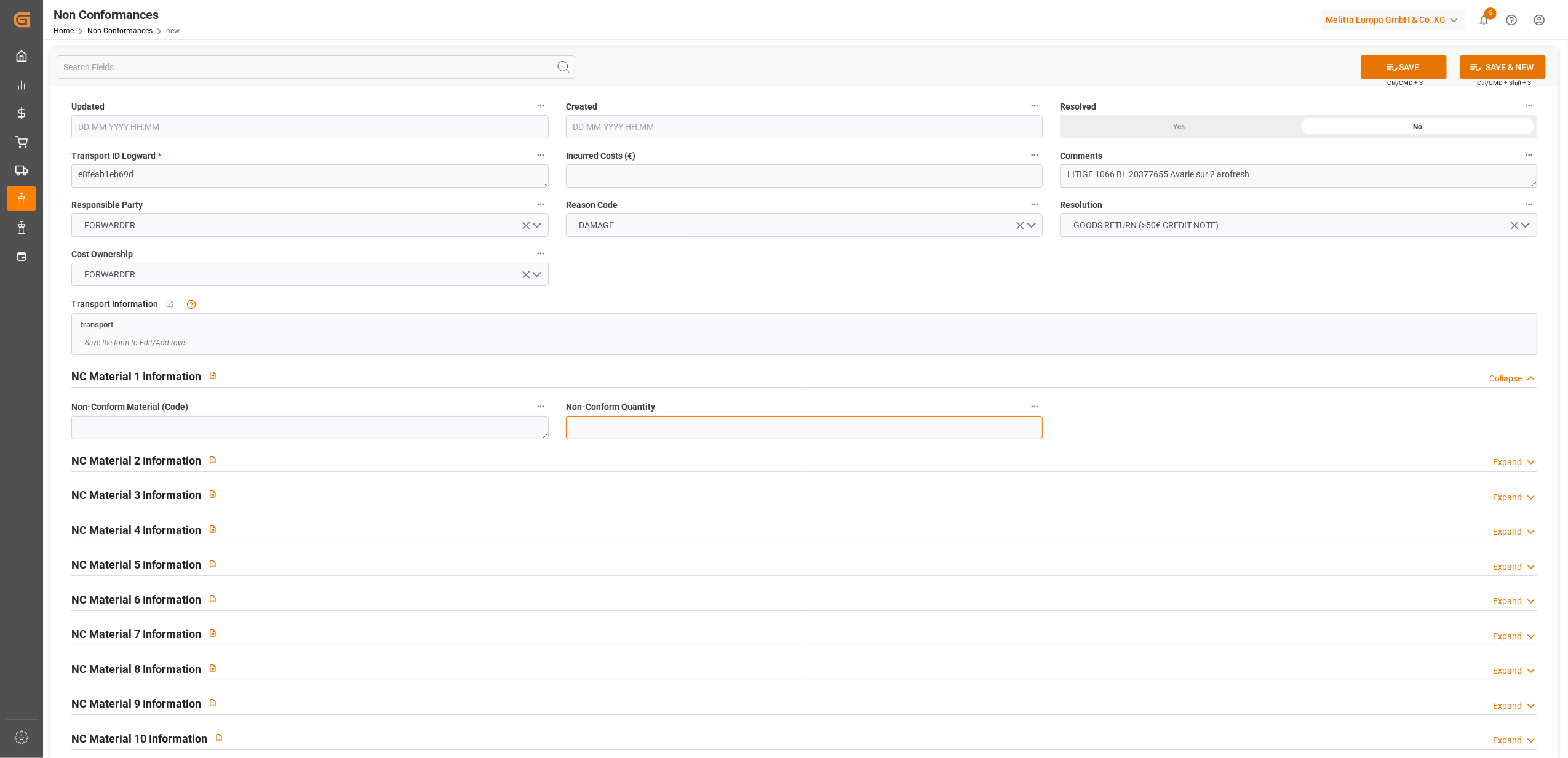
click at [967, 422] on input "text" at bounding box center [804, 427] width 477 height 23
type input "2"
click at [362, 434] on textarea at bounding box center [309, 427] width 477 height 23
type textarea "6776769"
click at [1229, 180] on textarea "LITIGE 1066 BL 20377655 Avarie sur 2 arofresh" at bounding box center [1298, 176] width 477 height 23
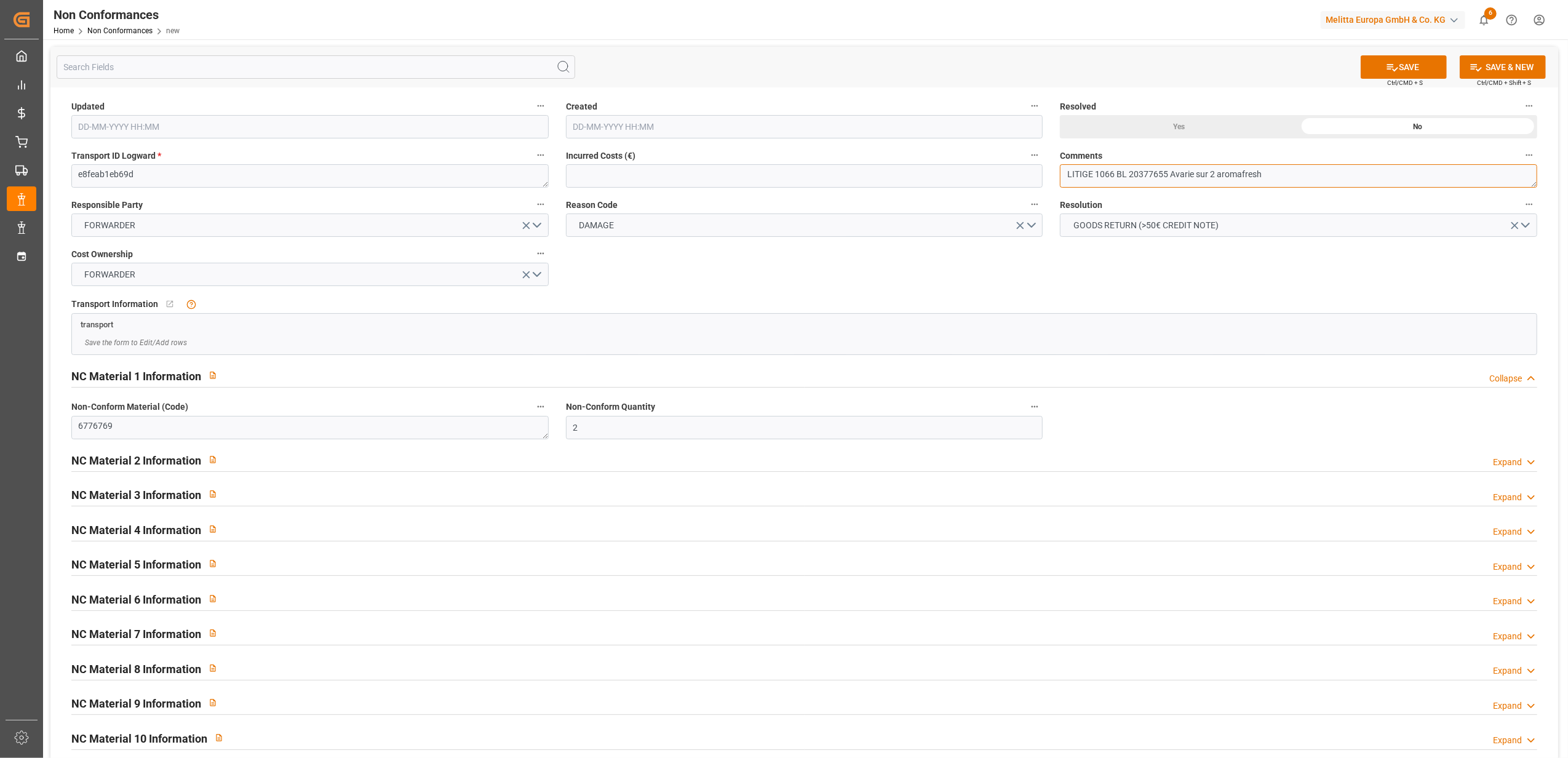
drag, startPoint x: 1376, startPoint y: 177, endPoint x: 1567, endPoint y: 47, distance: 231.0
click at [1376, 176] on textarea "LITIGE 1066 BL 20377655 Avarie sur 2 aromafresh" at bounding box center [1298, 176] width 477 height 23
type textarea "LITIGE 1066 BL 20377655 Avarie sur 2 aromafresh / A reprendre"
click at [1416, 66] on button "SAVE" at bounding box center [1404, 66] width 86 height 23
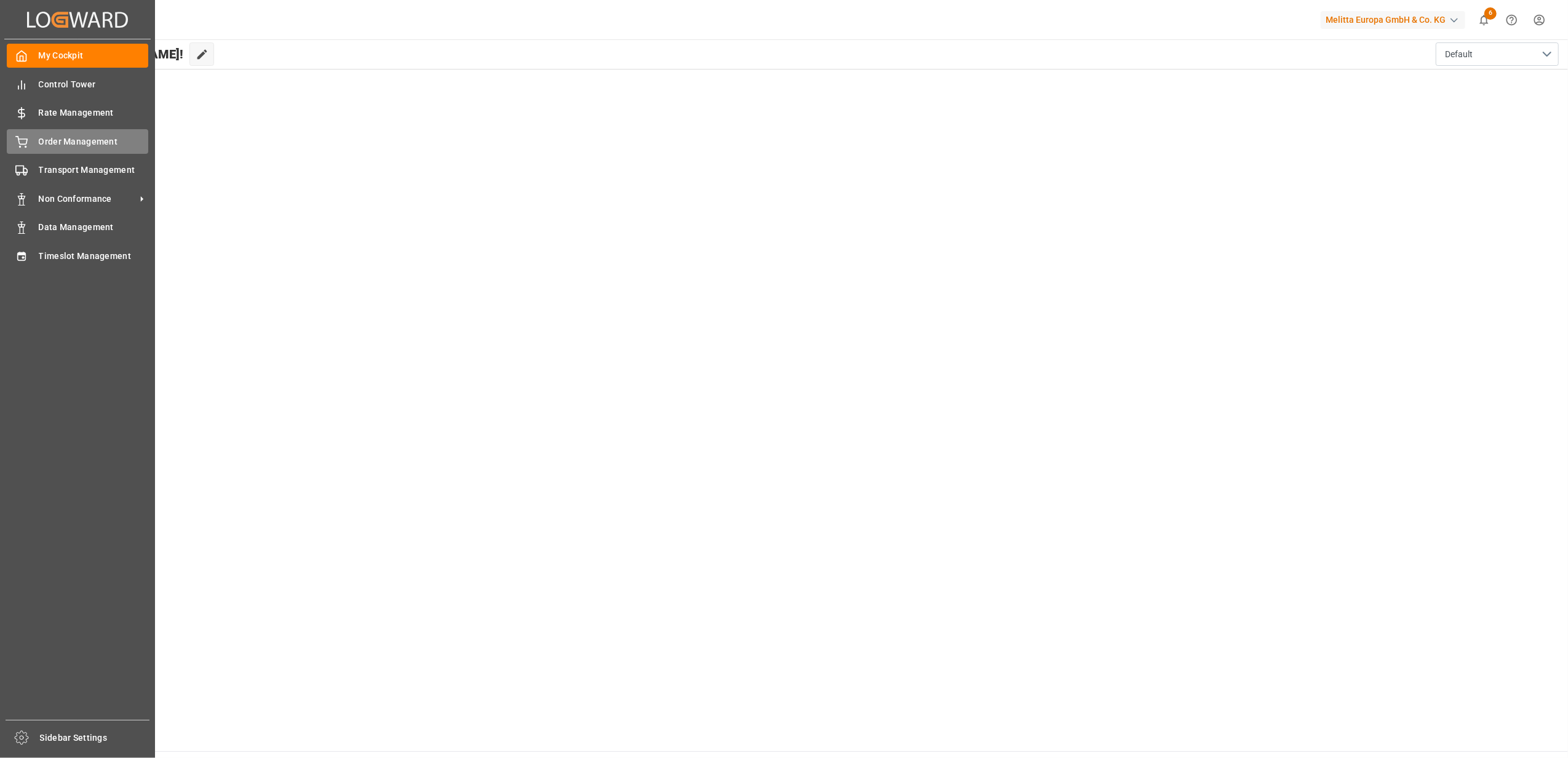
click at [83, 148] on div "Order Management Order Management" at bounding box center [77, 141] width 142 height 24
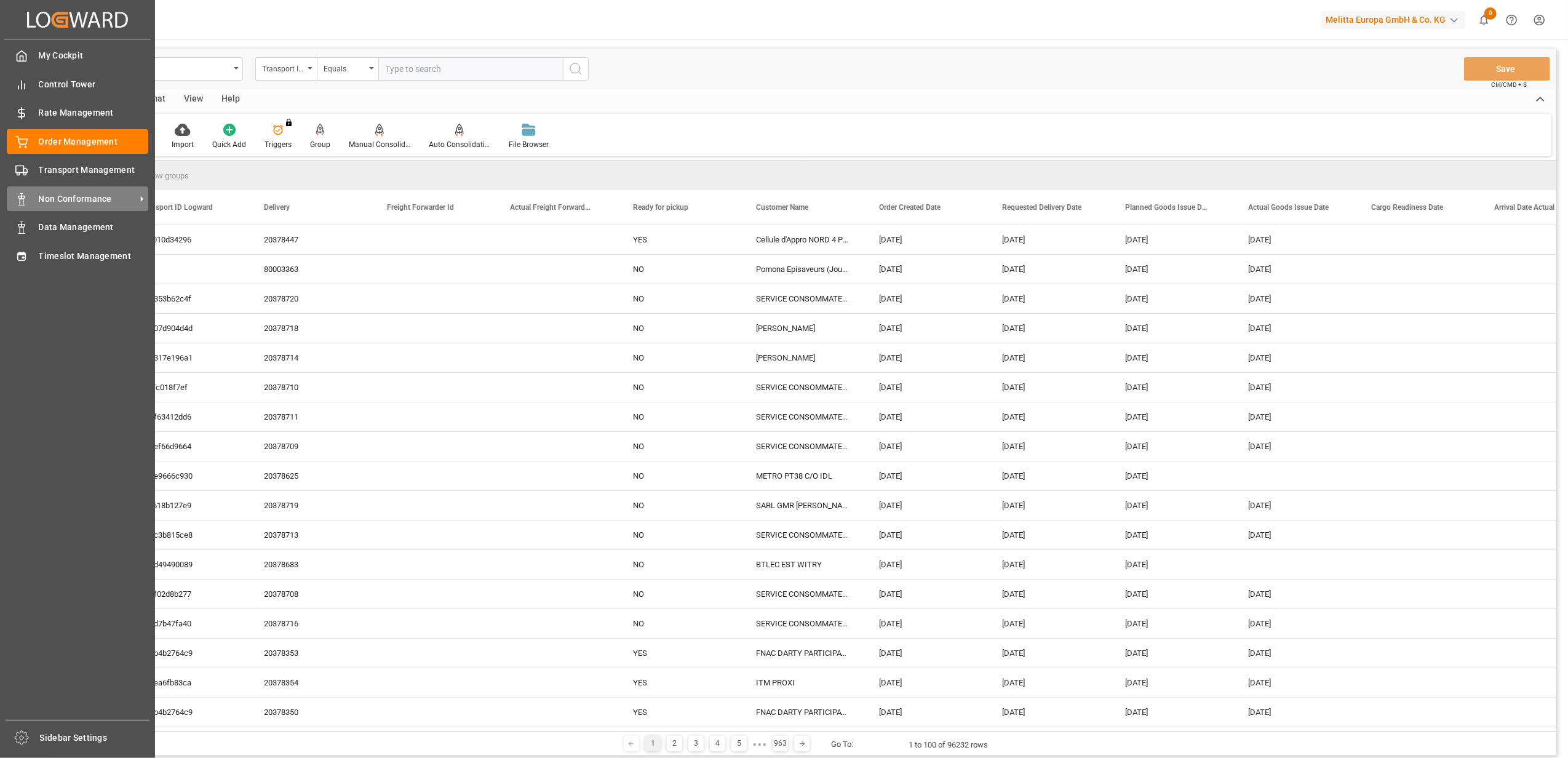
click at [99, 195] on span "Non Conformance" at bounding box center [87, 199] width 97 height 13
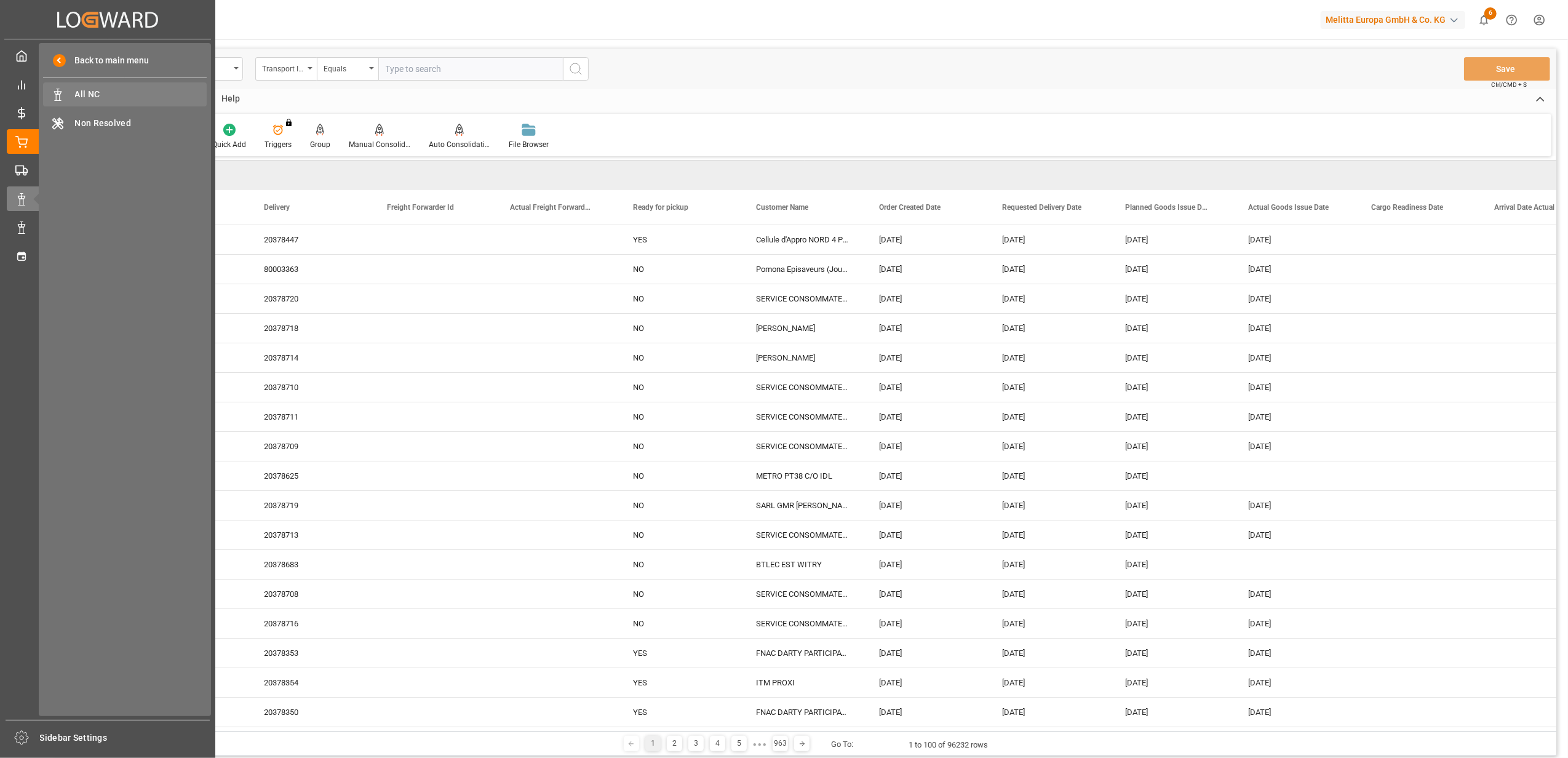
click at [136, 92] on span "All NC" at bounding box center [141, 94] width 132 height 13
